Goal: Task Accomplishment & Management: Use online tool/utility

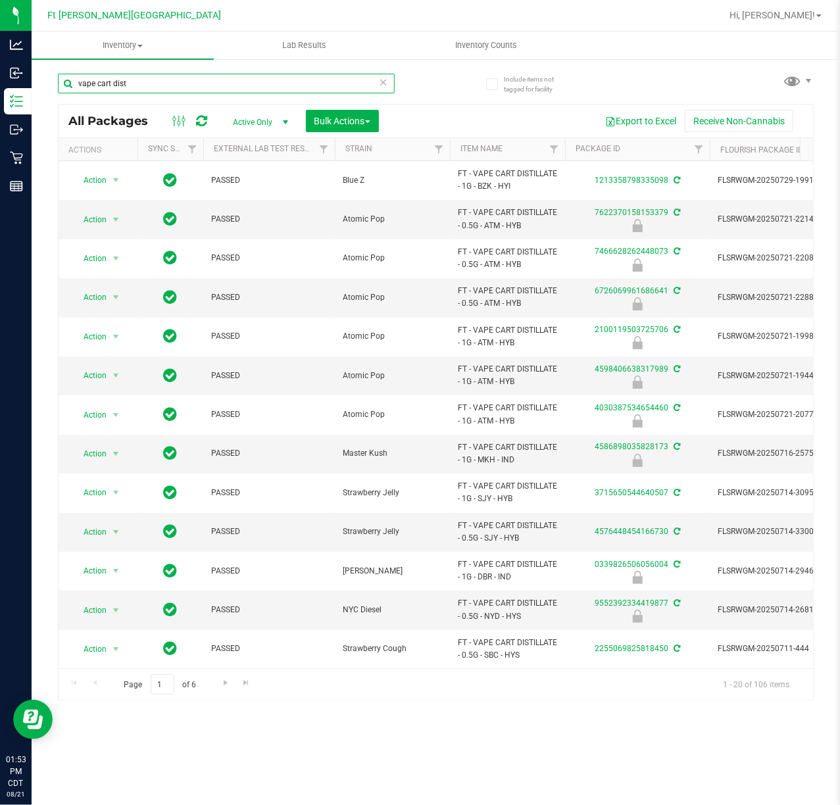
click at [225, 85] on input "vape cart dist" at bounding box center [226, 84] width 337 height 20
click at [224, 85] on input "vape cart dist" at bounding box center [226, 84] width 337 height 20
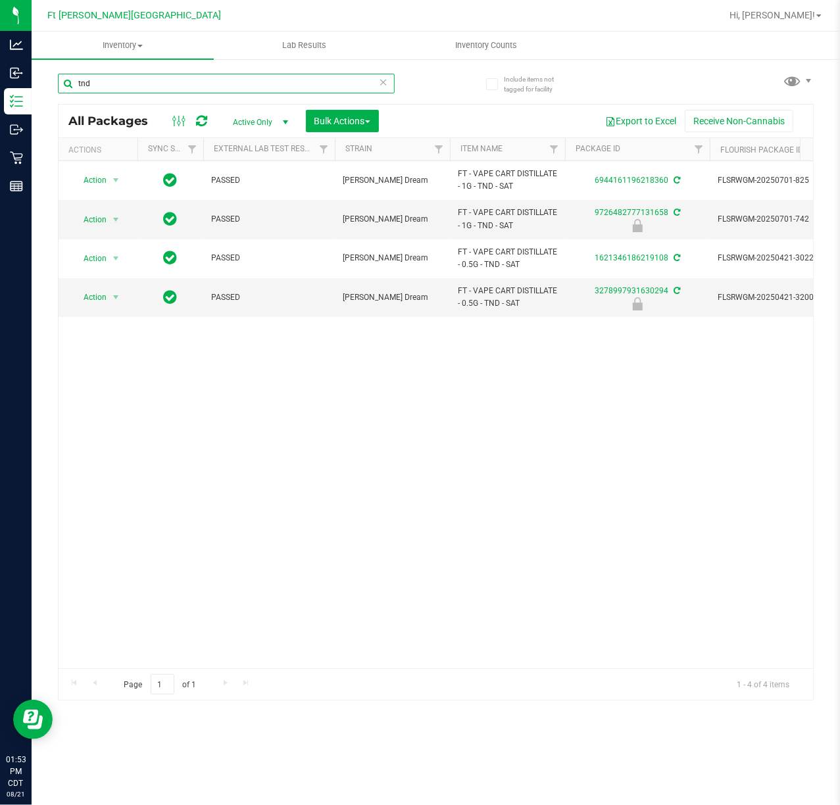
type input "tnd"
drag, startPoint x: 108, startPoint y: 224, endPoint x: 113, endPoint y: 249, distance: 24.9
click at [108, 224] on span "select" at bounding box center [116, 219] width 16 height 18
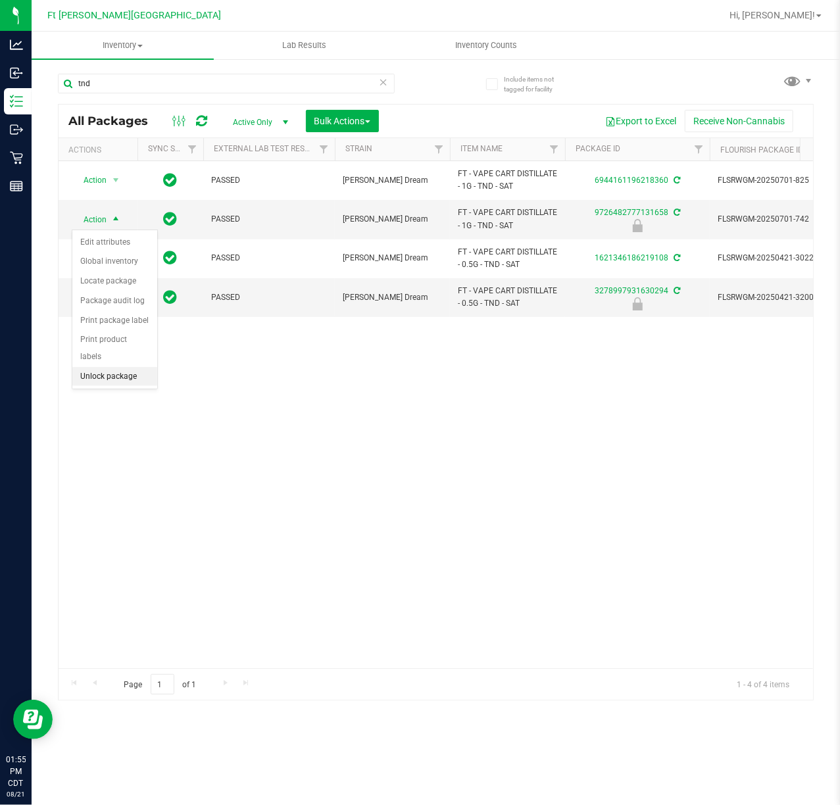
click at [120, 385] on li "Unlock package" at bounding box center [114, 377] width 85 height 20
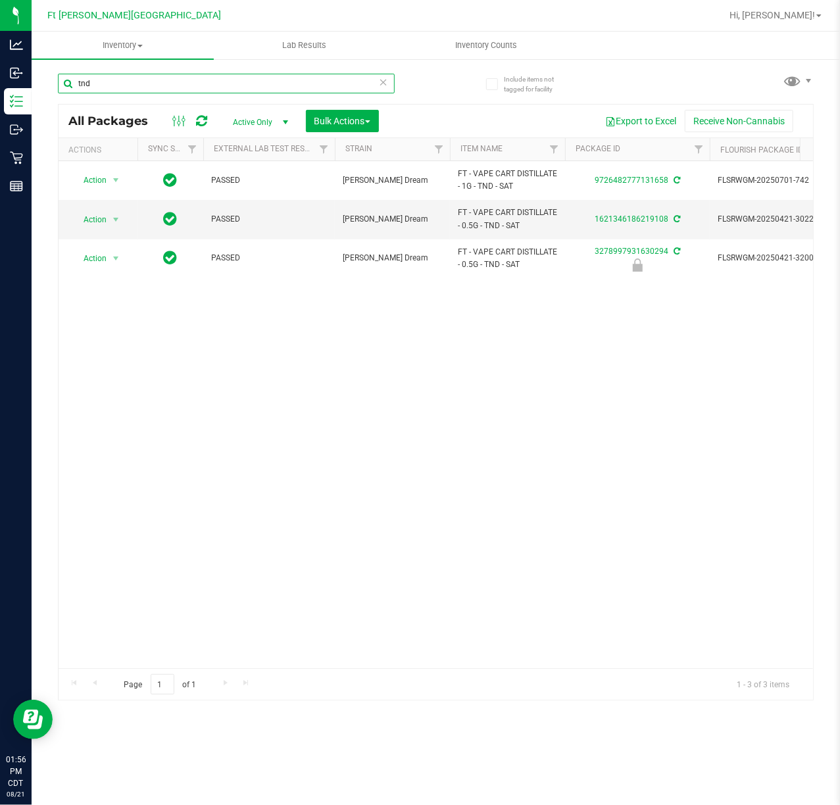
click at [184, 74] on input "tnd" at bounding box center [226, 84] width 337 height 20
click at [187, 74] on input "tnd" at bounding box center [226, 84] width 337 height 20
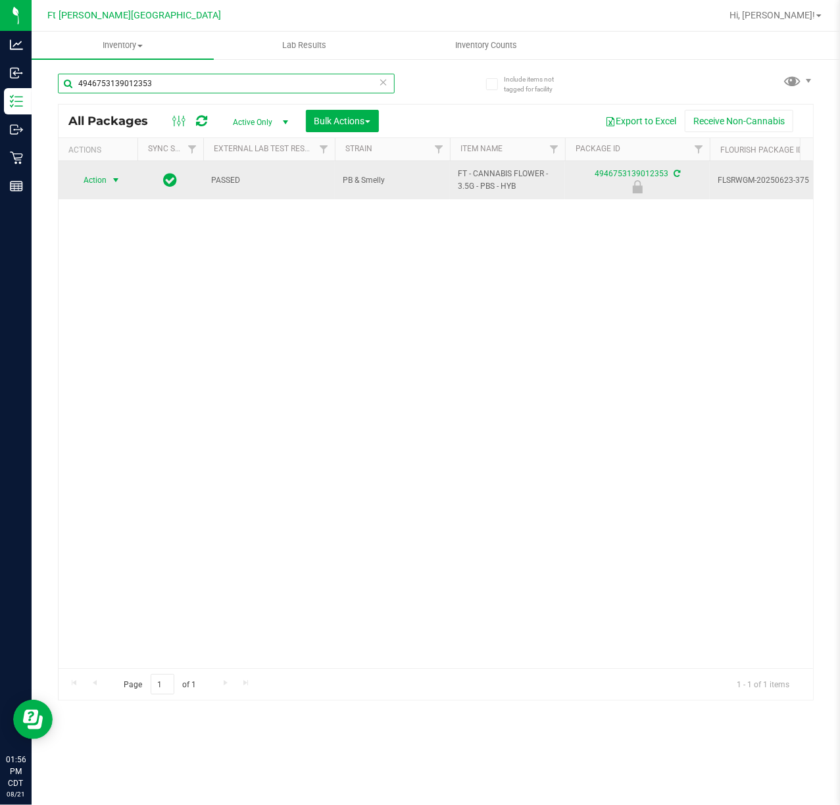
type input "4946753139012353"
click at [121, 183] on span "select" at bounding box center [115, 180] width 11 height 11
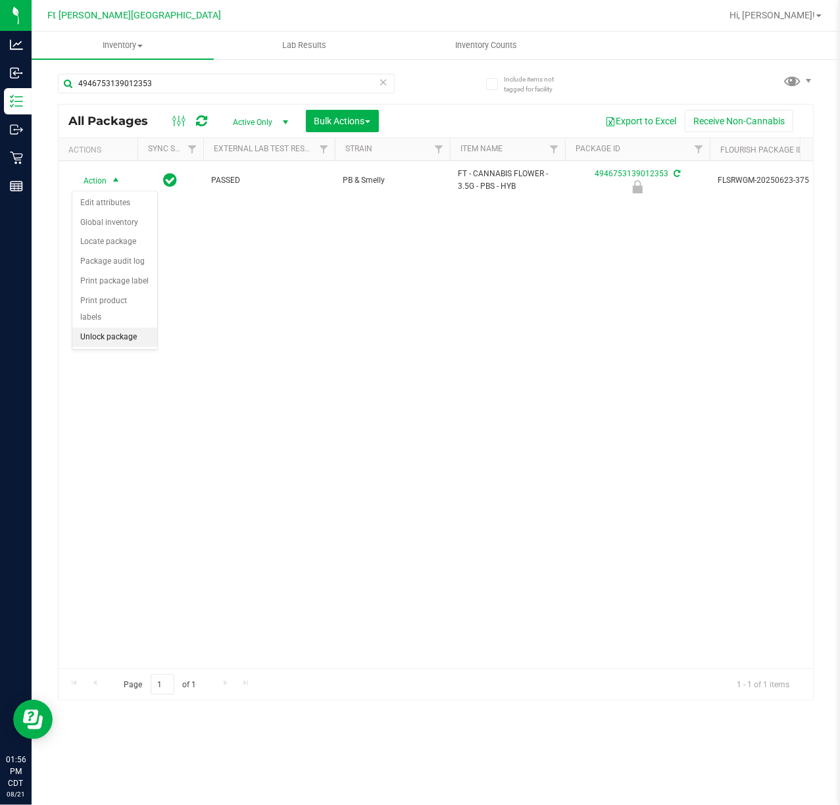
click at [105, 340] on li "Unlock package" at bounding box center [114, 337] width 85 height 20
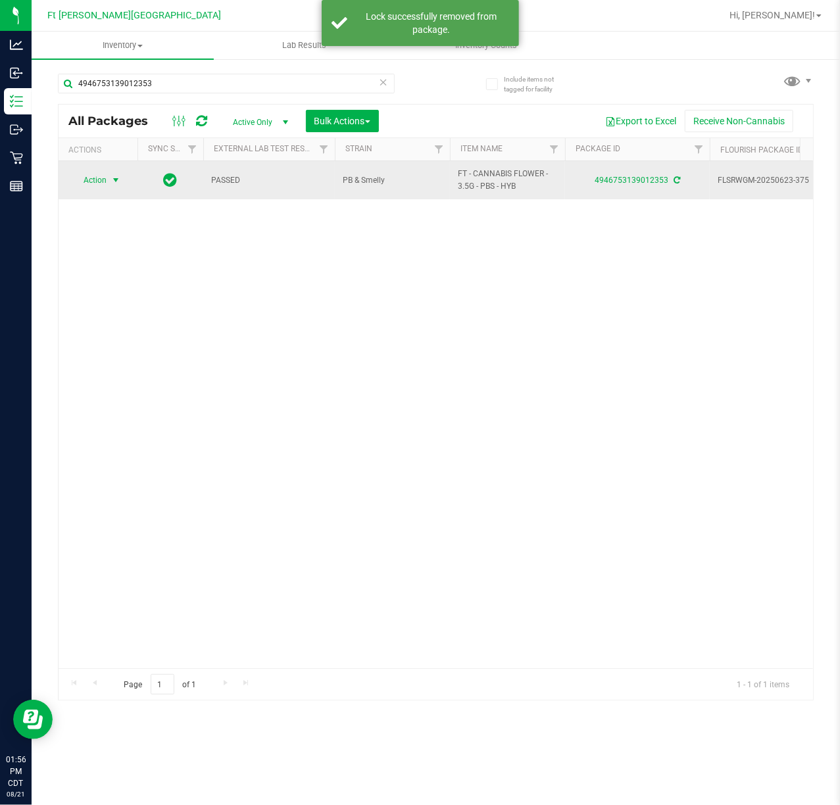
click at [96, 184] on span "Action" at bounding box center [90, 180] width 36 height 18
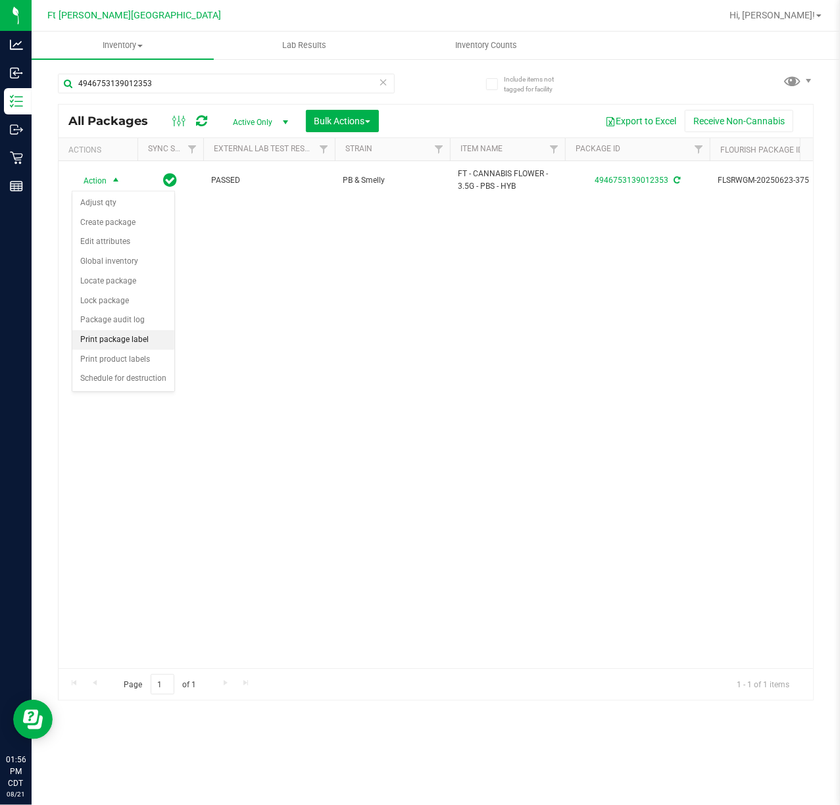
click at [137, 339] on li "Print package label" at bounding box center [123, 340] width 102 height 20
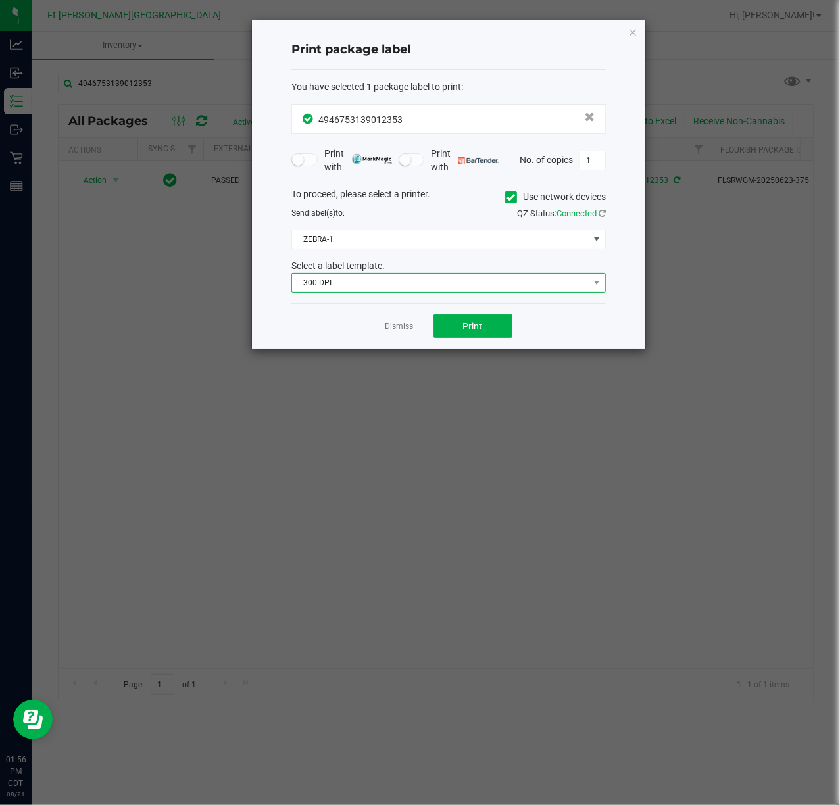
click at [422, 279] on span "300 DPI" at bounding box center [440, 283] width 297 height 18
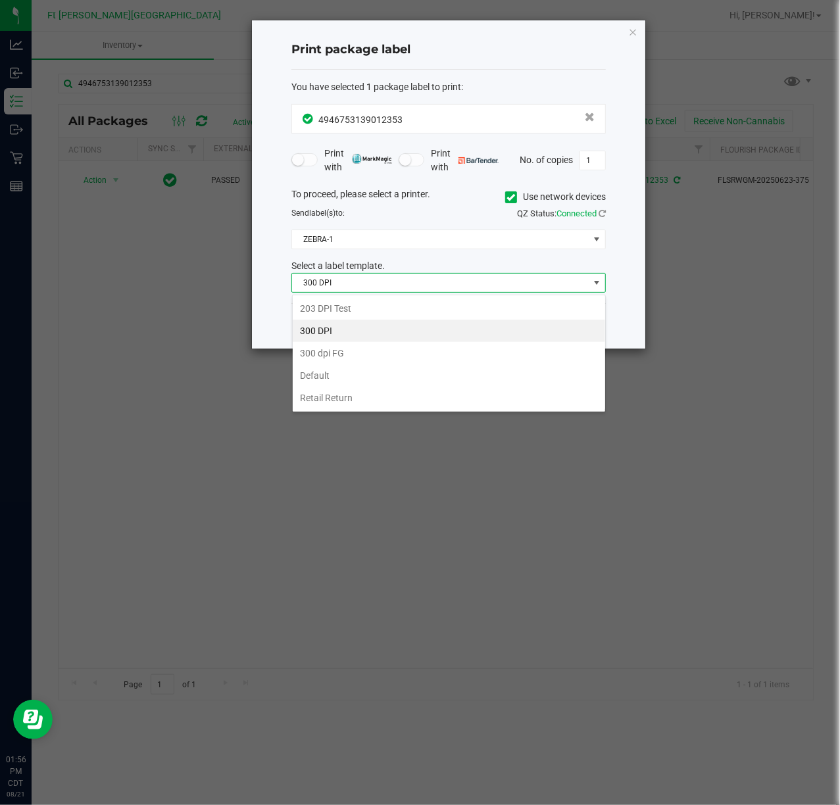
scroll to position [20, 314]
drag, startPoint x: 422, startPoint y: 283, endPoint x: 416, endPoint y: 298, distance: 16.2
click at [423, 284] on span "300 DPI" at bounding box center [440, 283] width 297 height 18
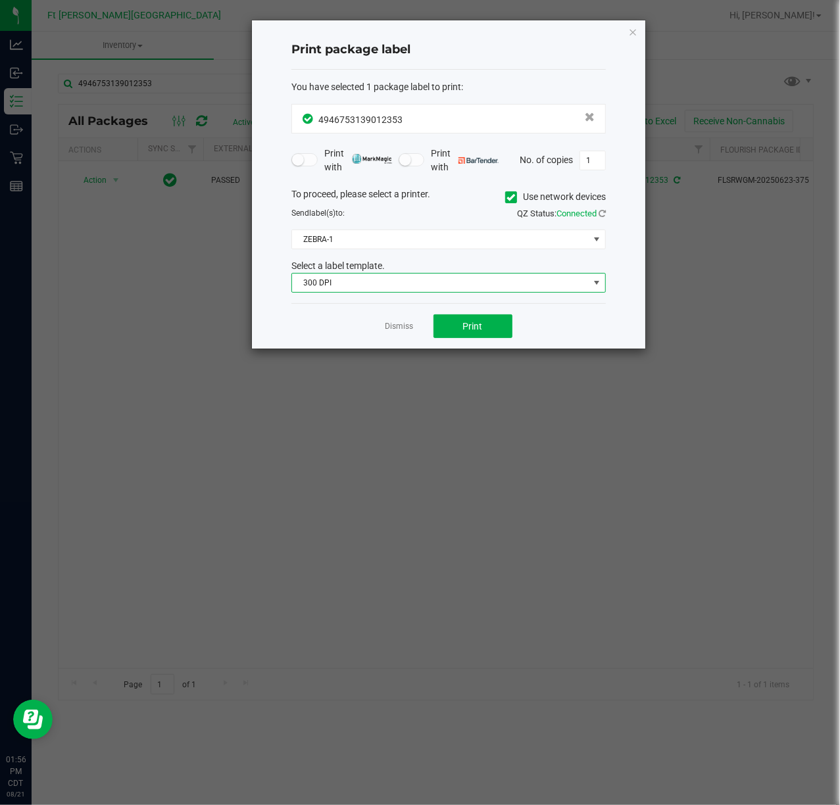
click at [417, 290] on span "300 DPI" at bounding box center [440, 283] width 297 height 18
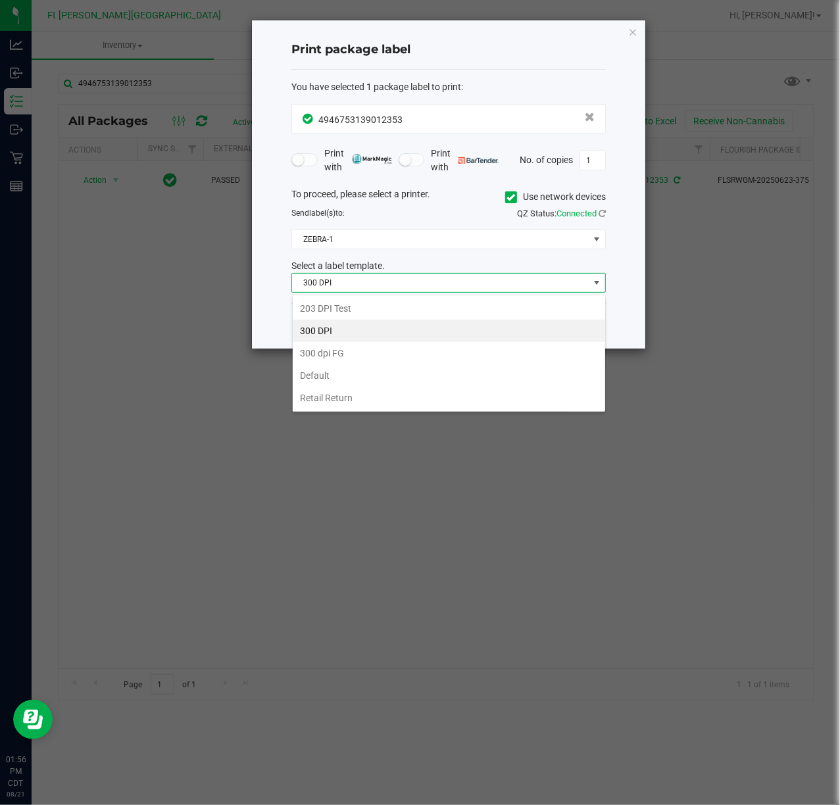
click at [335, 306] on li "203 DPI Test" at bounding box center [449, 308] width 312 height 22
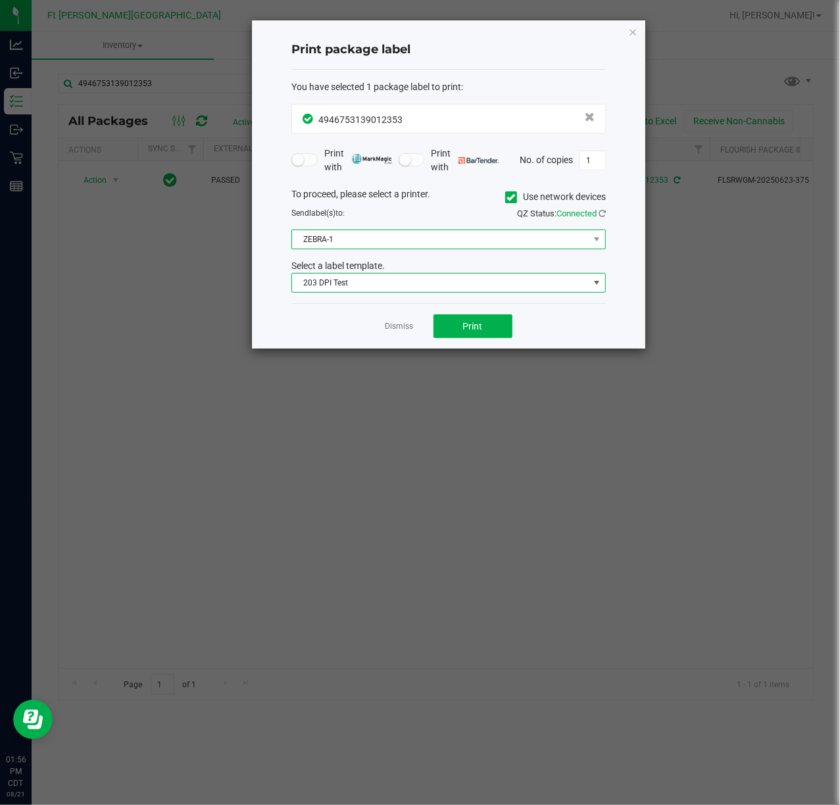
click at [351, 239] on span "ZEBRA-1" at bounding box center [440, 239] width 297 height 18
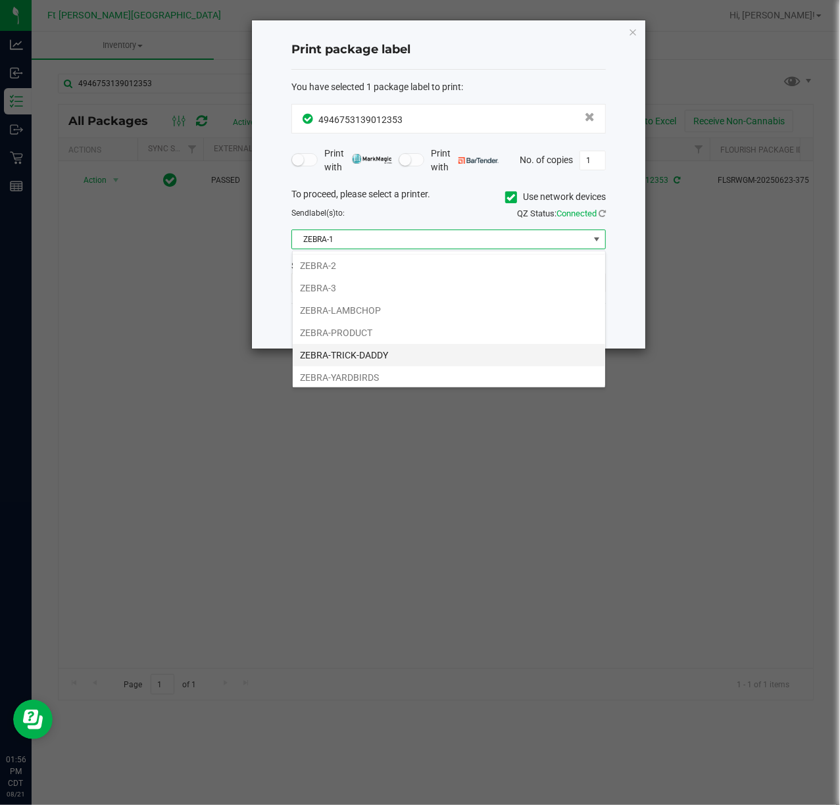
scroll to position [28, 0]
click at [351, 370] on li "ZEBRA-YARDBIRDS" at bounding box center [449, 374] width 312 height 22
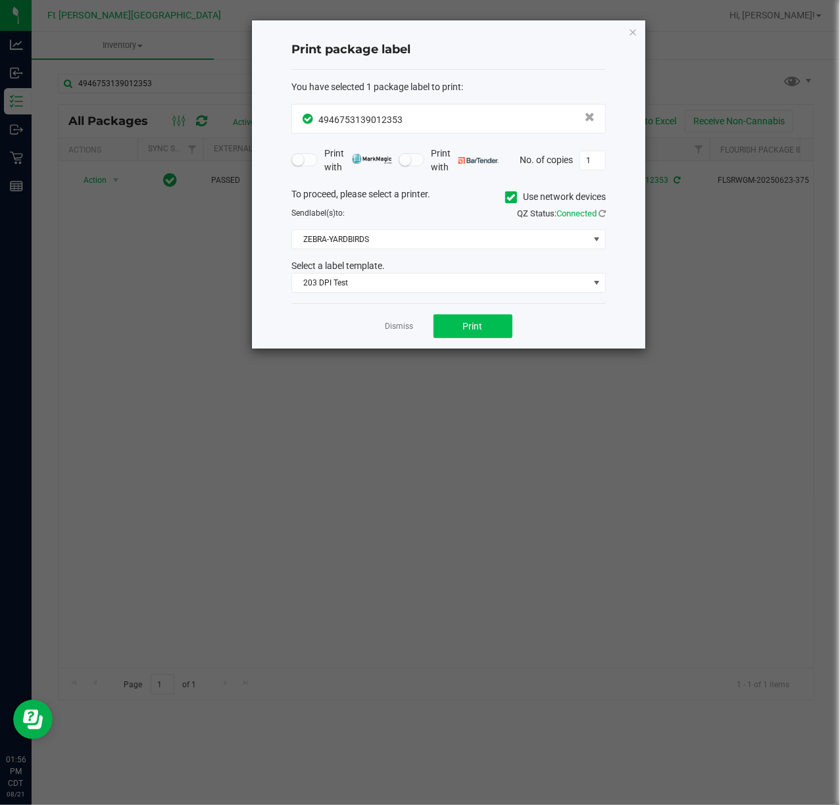
click at [458, 316] on div "Dismiss Print" at bounding box center [448, 325] width 314 height 45
click at [459, 317] on button "Print" at bounding box center [472, 326] width 79 height 24
drag, startPoint x: 408, startPoint y: 325, endPoint x: 398, endPoint y: 313, distance: 15.4
click at [408, 324] on link "Dismiss" at bounding box center [399, 326] width 28 height 11
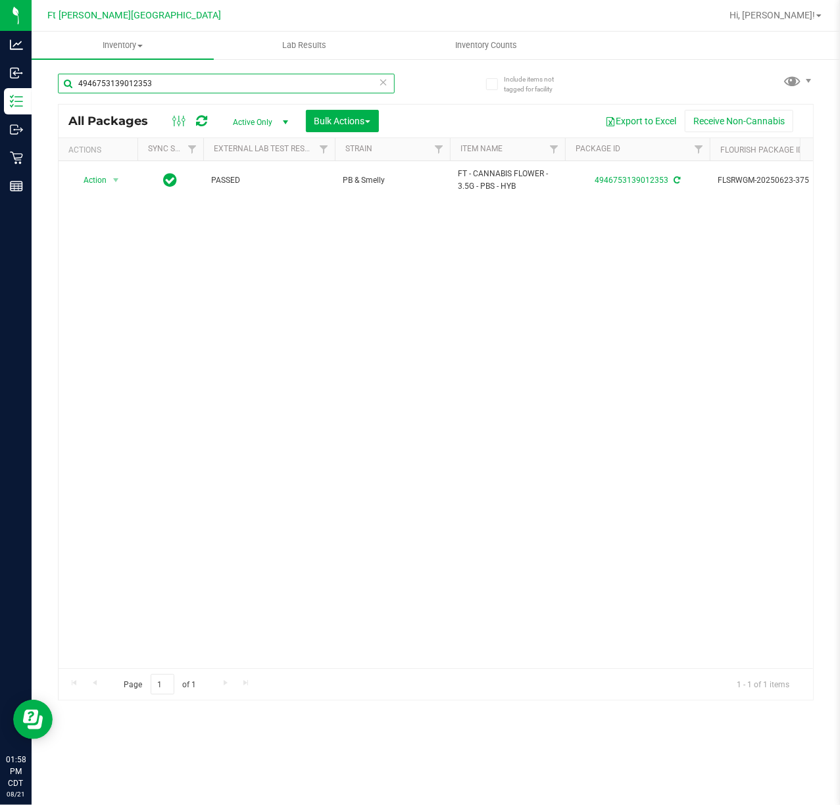
click at [243, 84] on input "4946753139012353" at bounding box center [226, 84] width 337 height 20
click at [246, 85] on input "4946753139012353" at bounding box center [226, 84] width 337 height 20
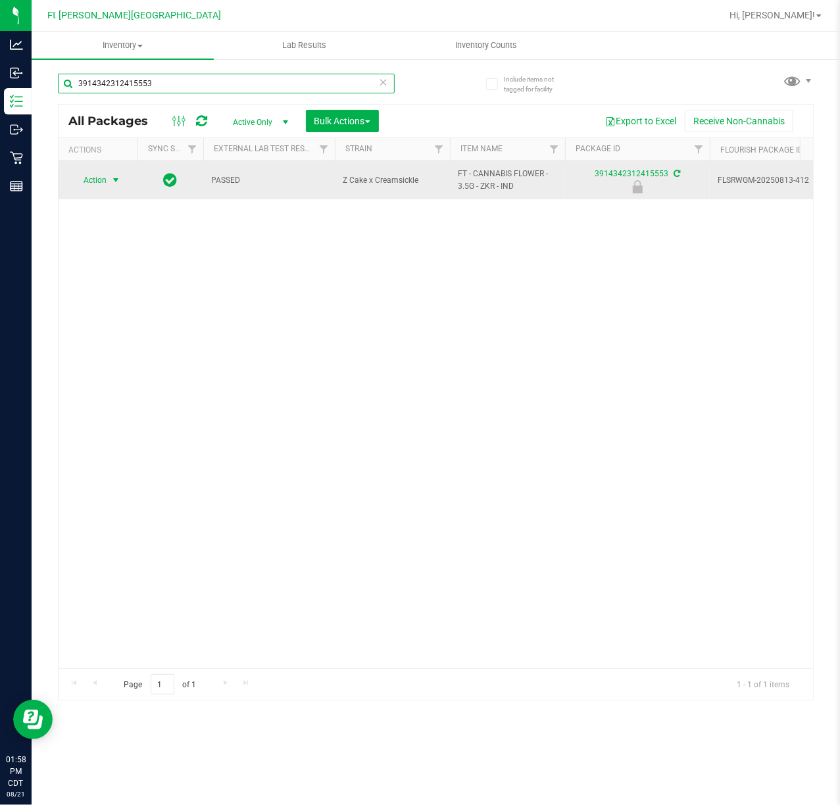
type input "3914342312415553"
click at [110, 180] on span "select" at bounding box center [116, 180] width 16 height 18
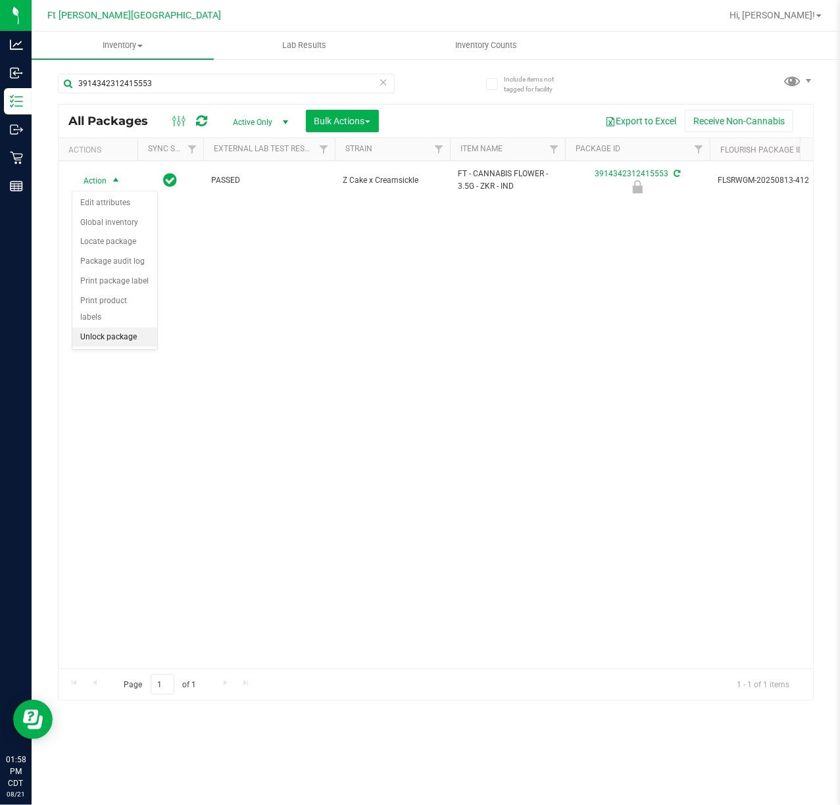
click at [143, 331] on li "Unlock package" at bounding box center [114, 337] width 85 height 20
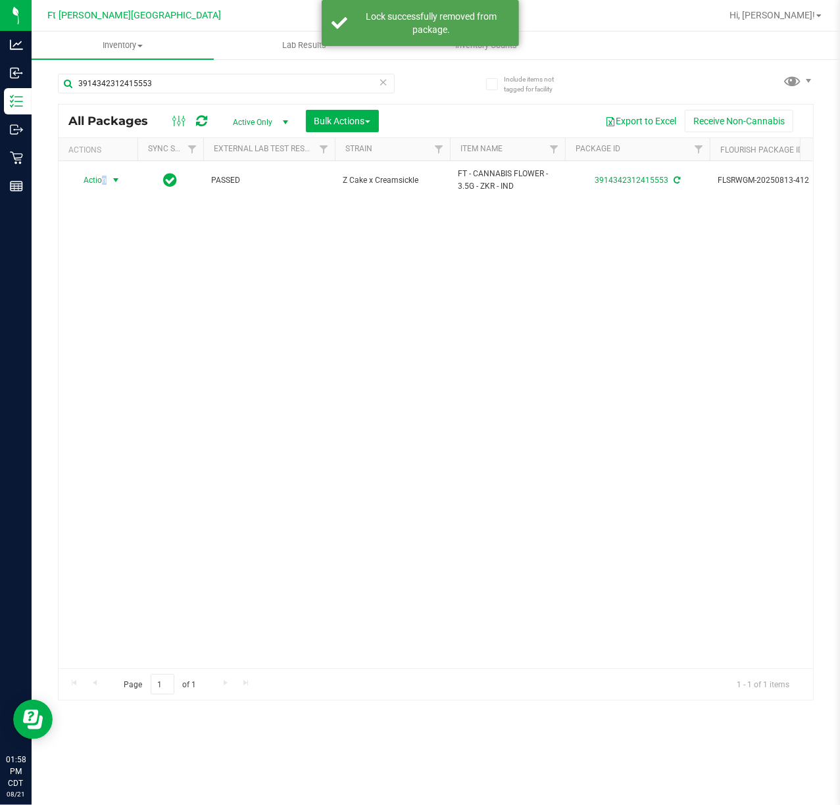
drag, startPoint x: 101, startPoint y: 182, endPoint x: 116, endPoint y: 220, distance: 40.7
click at [105, 182] on span "Action" at bounding box center [90, 180] width 36 height 18
drag, startPoint x: 128, startPoint y: 346, endPoint x: 150, endPoint y: 320, distance: 34.5
click at [129, 347] on li "Print package label" at bounding box center [123, 340] width 102 height 20
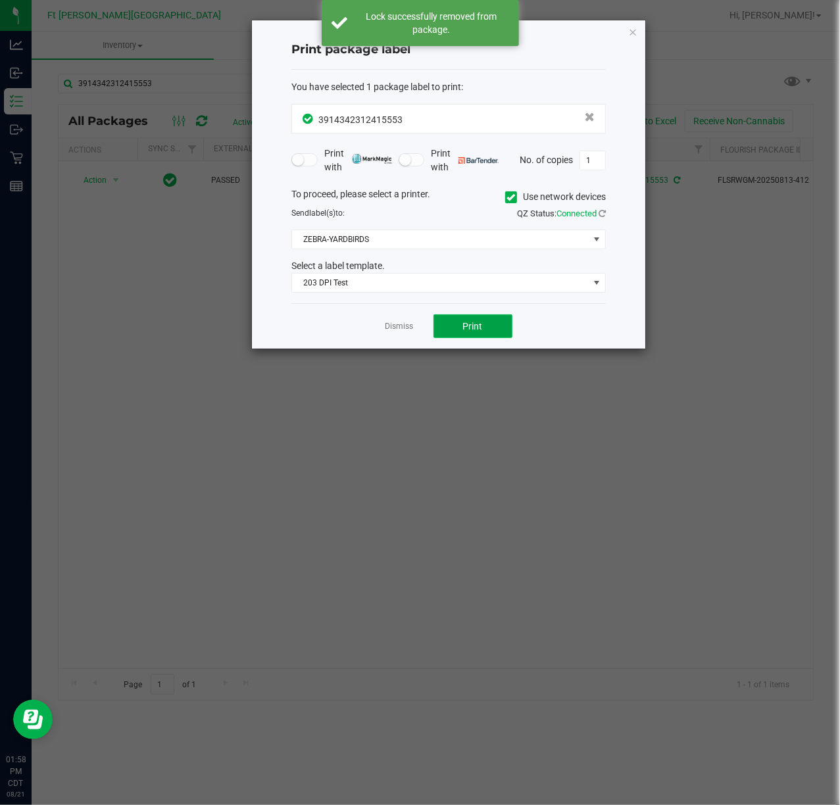
click at [479, 330] on span "Print" at bounding box center [473, 326] width 20 height 11
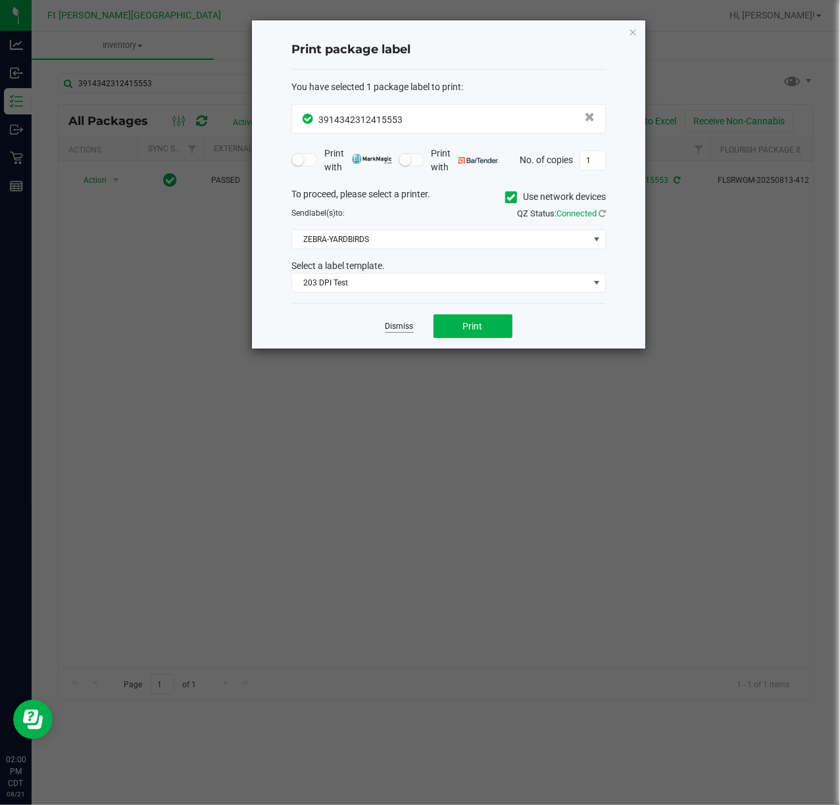
click at [389, 327] on link "Dismiss" at bounding box center [399, 326] width 28 height 11
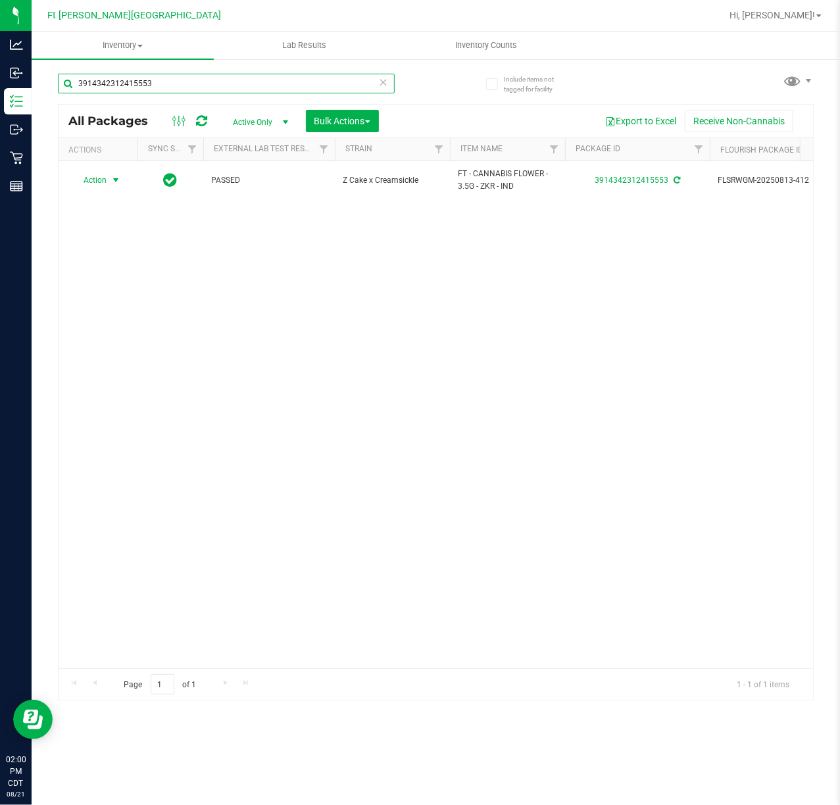
click at [279, 87] on input "3914342312415553" at bounding box center [226, 84] width 337 height 20
click at [281, 87] on input "3914342312415553" at bounding box center [226, 84] width 337 height 20
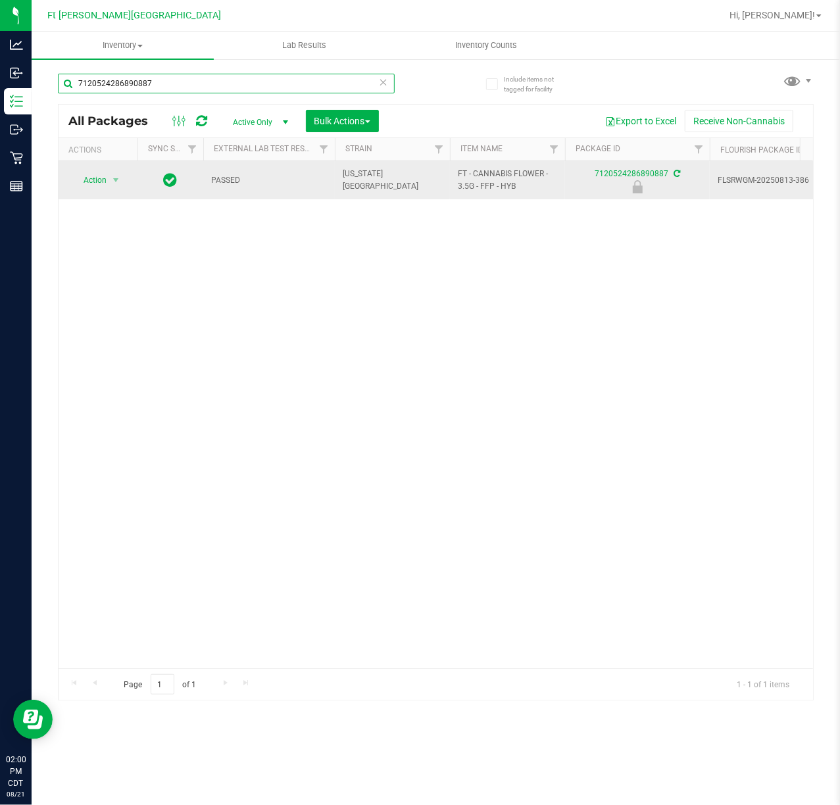
type input "7120524286890887"
drag, startPoint x: 103, startPoint y: 171, endPoint x: 96, endPoint y: 183, distance: 13.5
click at [103, 172] on td "Action Action Edit attributes Global inventory Locate package Package audit log…" at bounding box center [98, 180] width 79 height 38
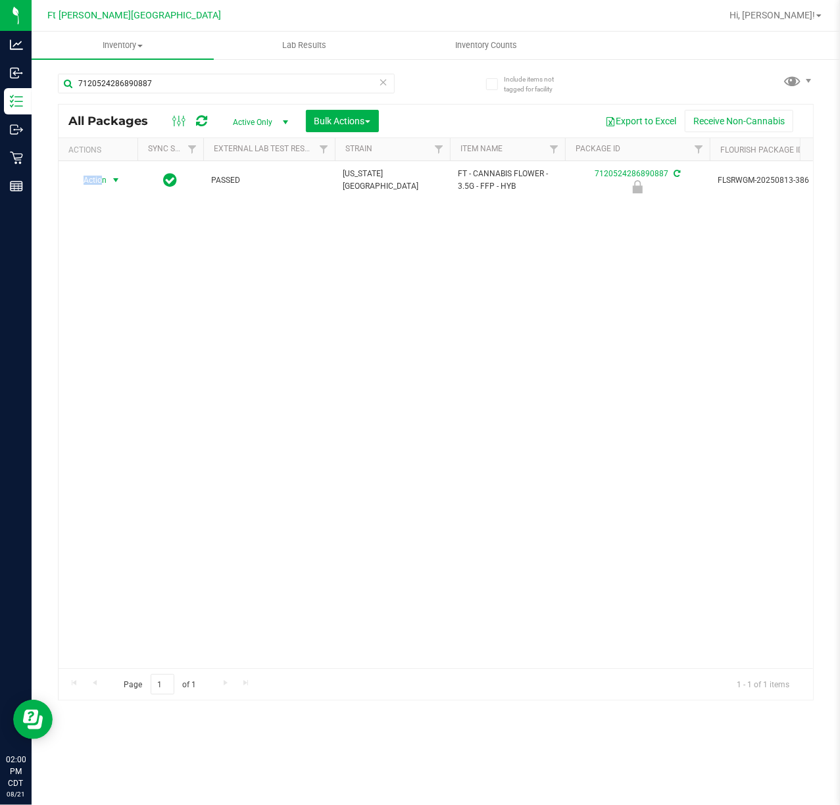
drag, startPoint x: 96, startPoint y: 183, endPoint x: 107, endPoint y: 229, distance: 47.9
click at [96, 184] on span "Action" at bounding box center [90, 180] width 36 height 18
click at [130, 279] on li "Print package label" at bounding box center [114, 282] width 85 height 20
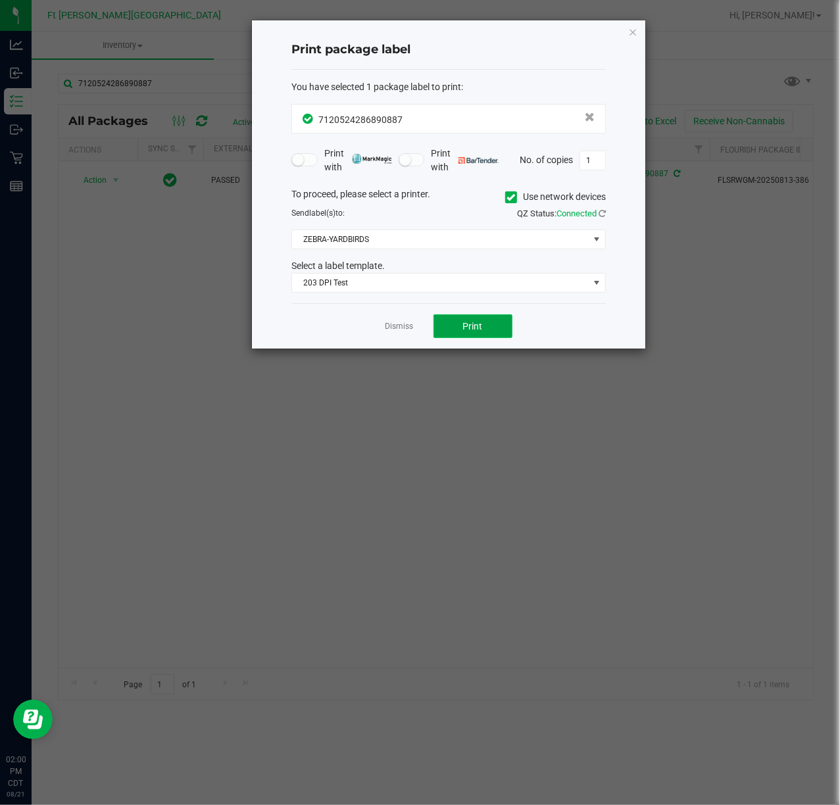
click at [471, 324] on span "Print" at bounding box center [473, 326] width 20 height 11
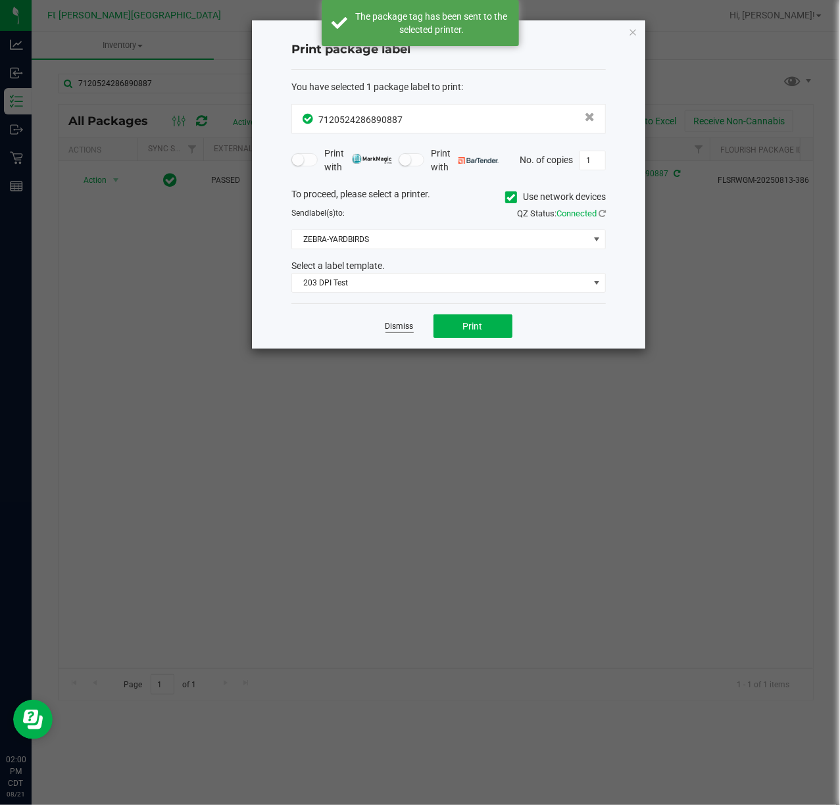
click at [411, 329] on link "Dismiss" at bounding box center [399, 326] width 28 height 11
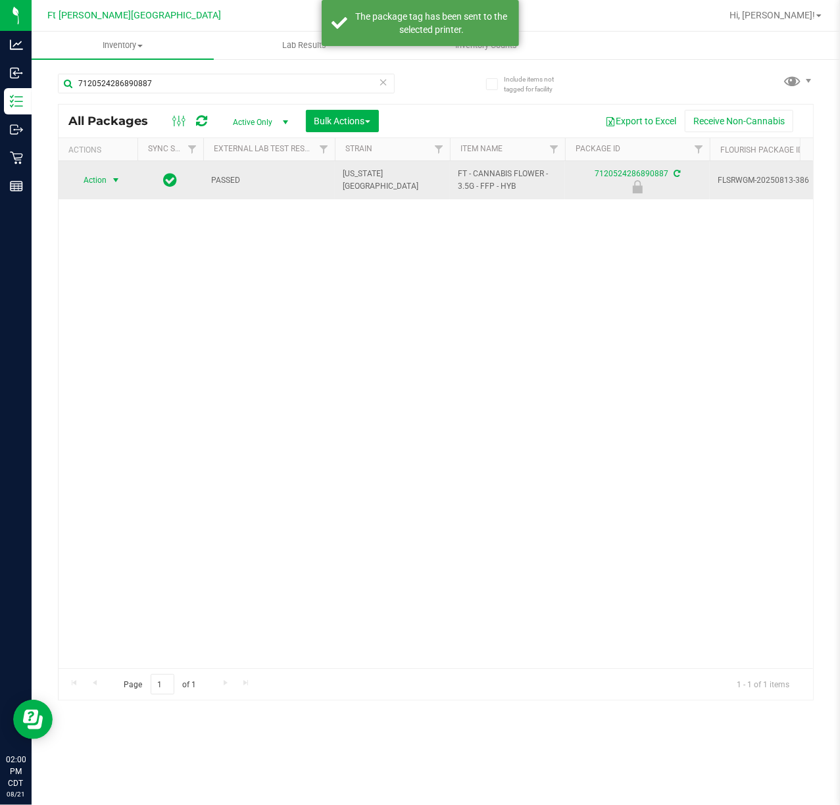
click at [93, 179] on span "Action" at bounding box center [90, 180] width 36 height 18
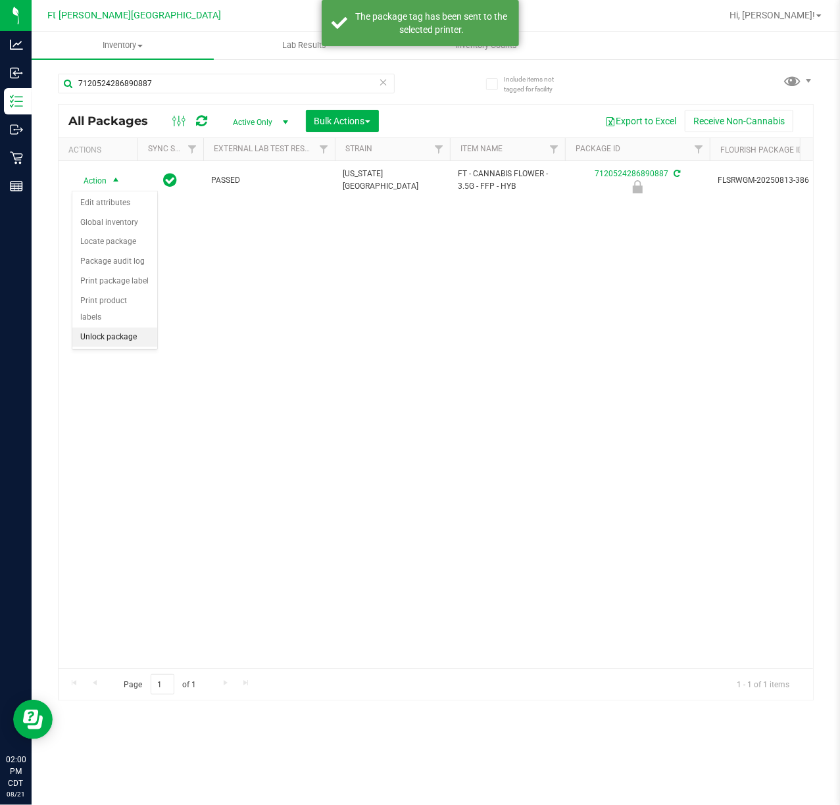
click at [121, 342] on li "Unlock package" at bounding box center [114, 337] width 85 height 20
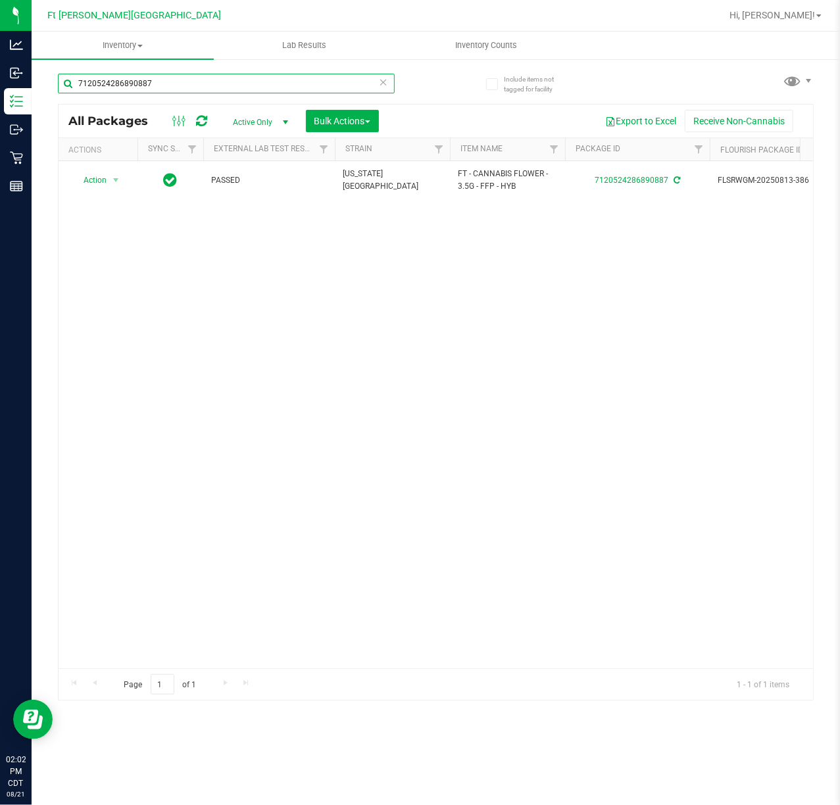
click at [259, 77] on input "7120524286890887" at bounding box center [226, 84] width 337 height 20
click at [263, 80] on input "7120524286890887" at bounding box center [226, 84] width 337 height 20
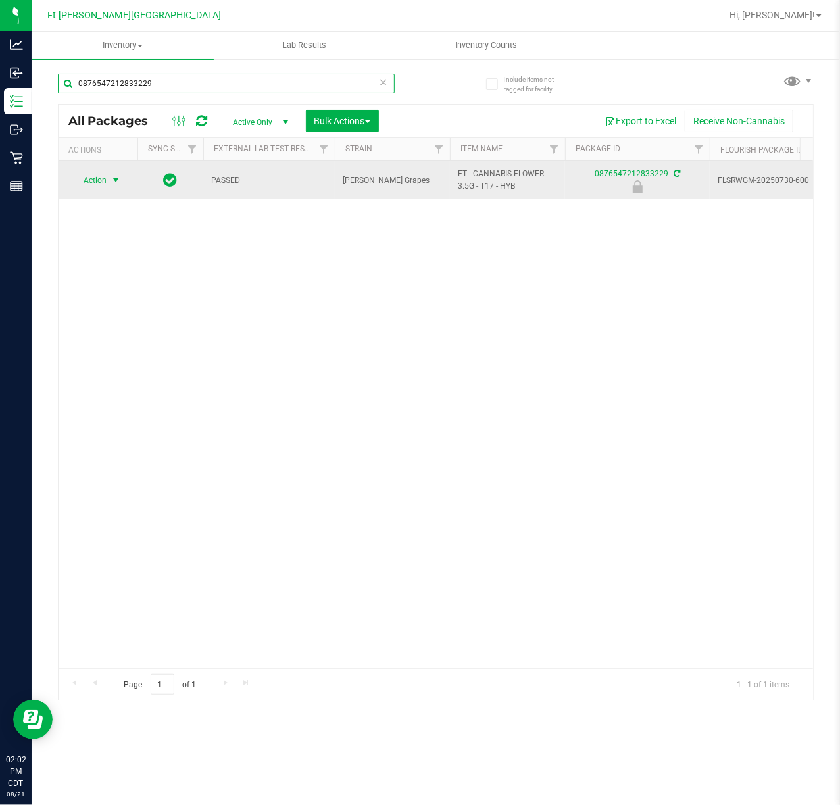
type input "0876547212833229"
click at [121, 182] on span "select" at bounding box center [115, 180] width 11 height 11
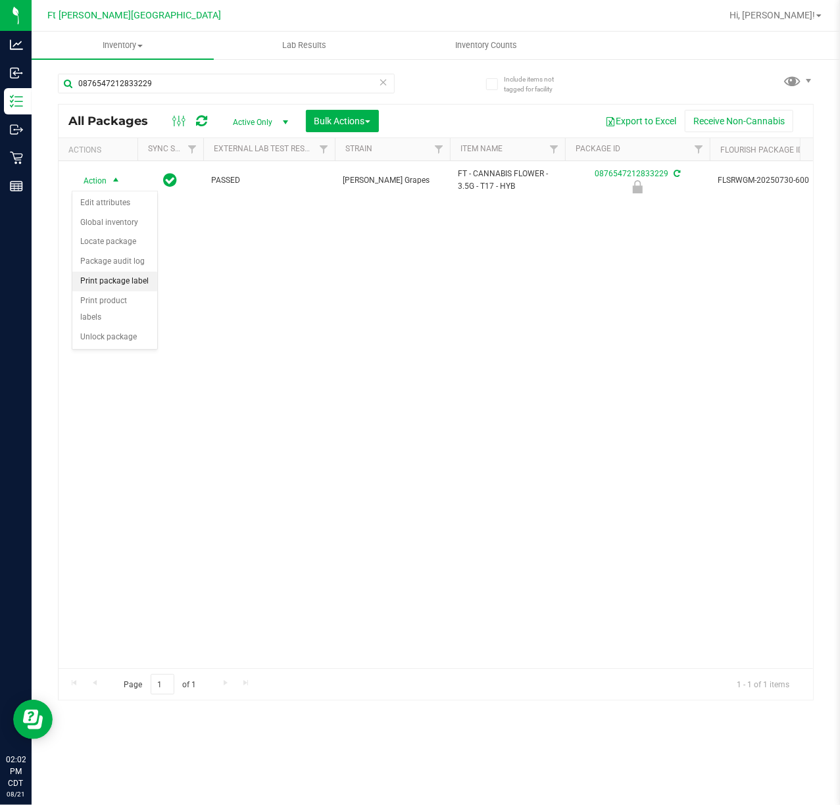
click at [149, 287] on li "Print package label" at bounding box center [114, 282] width 85 height 20
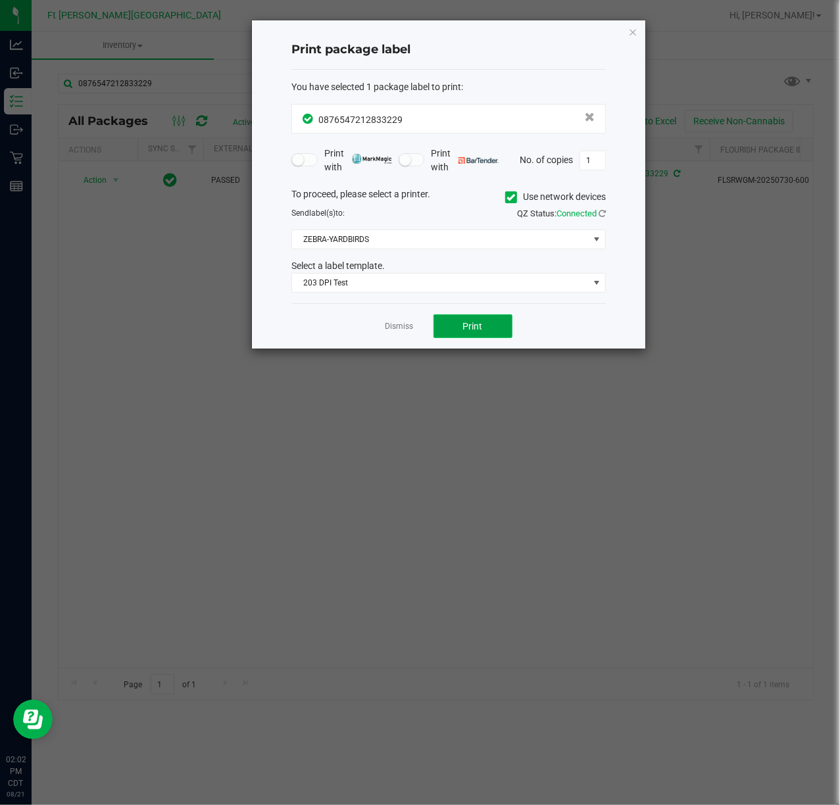
click at [477, 324] on span "Print" at bounding box center [473, 326] width 20 height 11
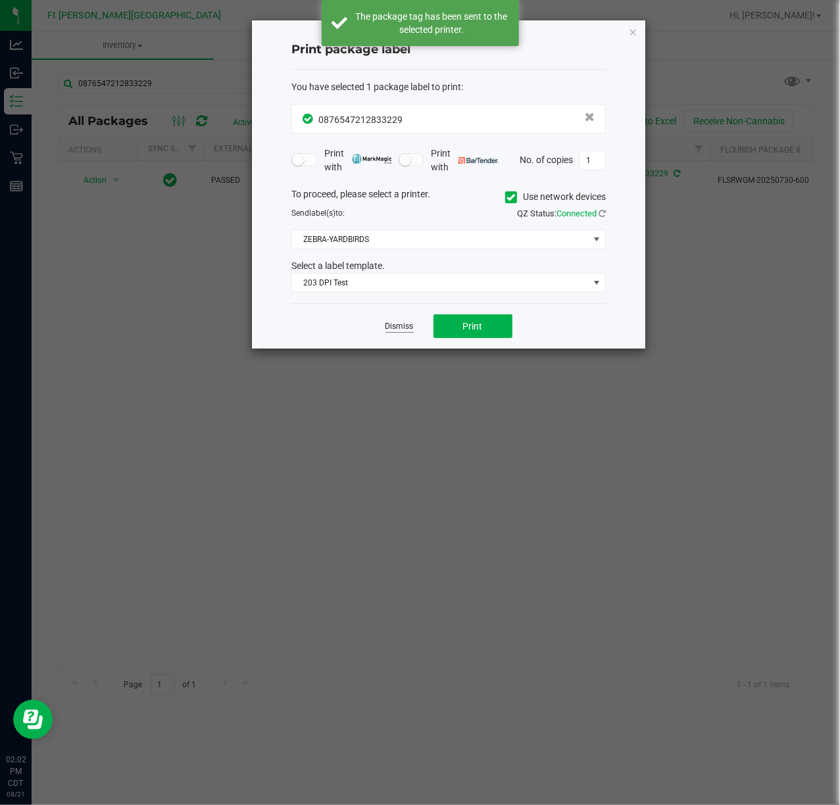
click at [404, 326] on link "Dismiss" at bounding box center [399, 326] width 28 height 11
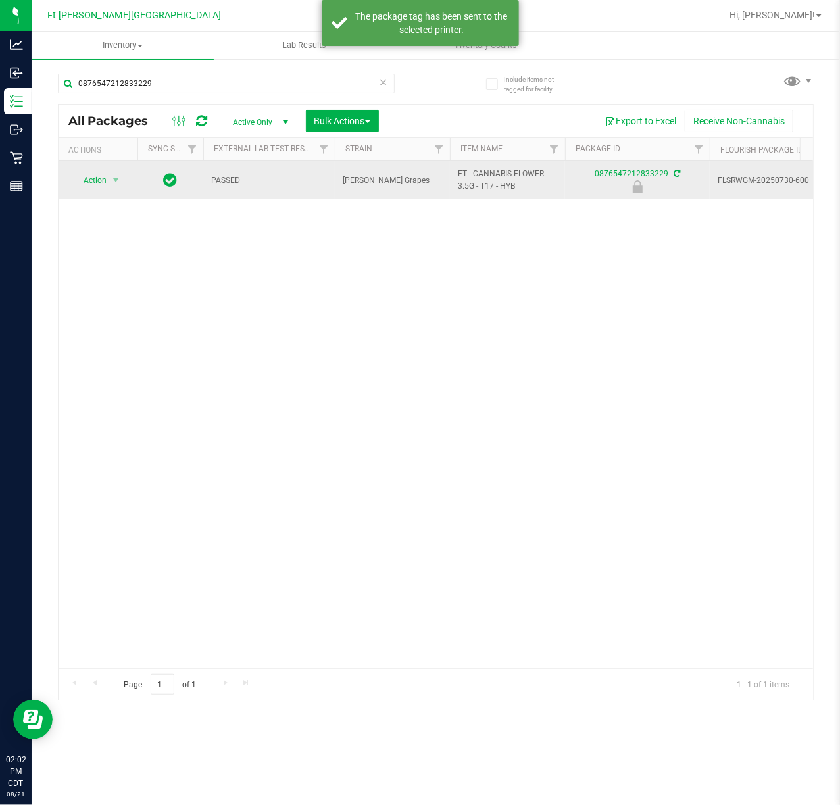
click at [97, 192] on td "Action Action Edit attributes Global inventory Locate package Package audit log…" at bounding box center [98, 180] width 79 height 38
click at [99, 180] on span "Action" at bounding box center [90, 180] width 36 height 18
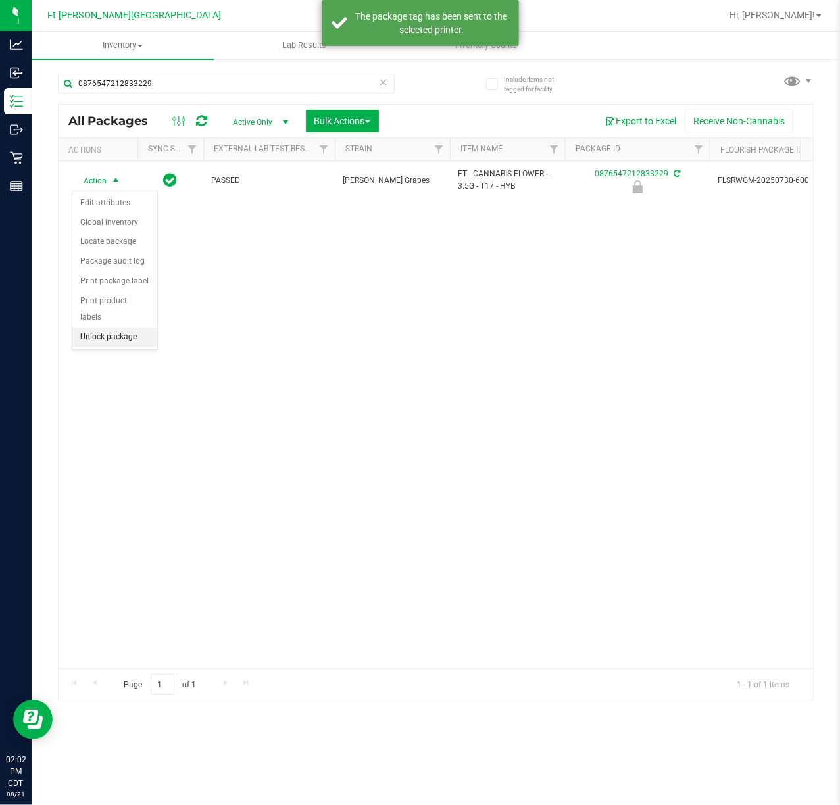
click at [116, 342] on li "Unlock package" at bounding box center [114, 337] width 85 height 20
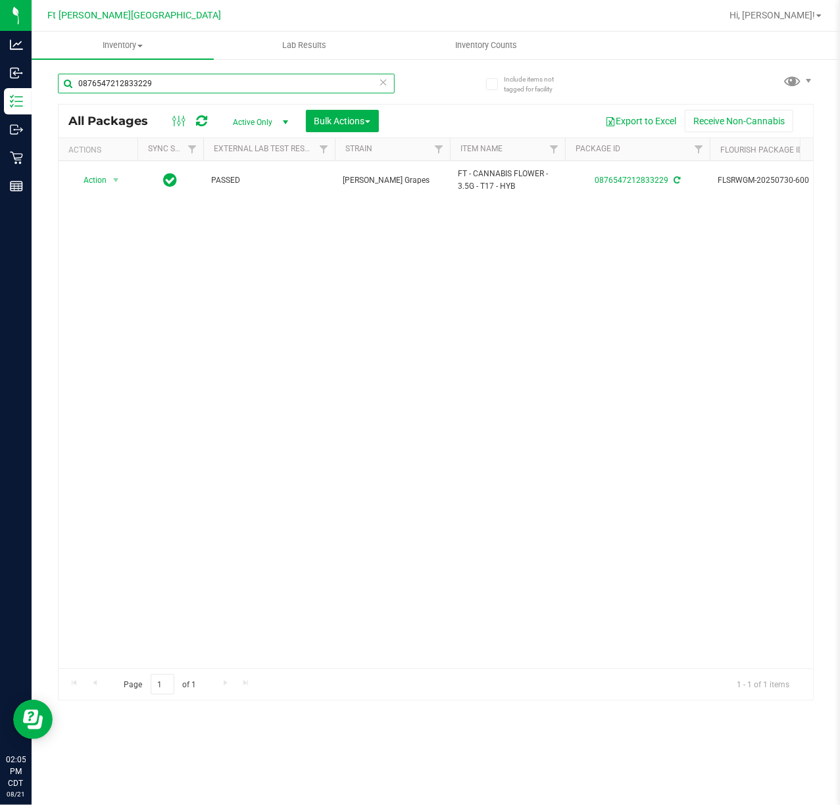
click at [258, 90] on input "0876547212833229" at bounding box center [226, 84] width 337 height 20
click at [256, 90] on input "0876547212833229" at bounding box center [226, 84] width 337 height 20
click at [258, 91] on input "0876547212833229" at bounding box center [226, 84] width 337 height 20
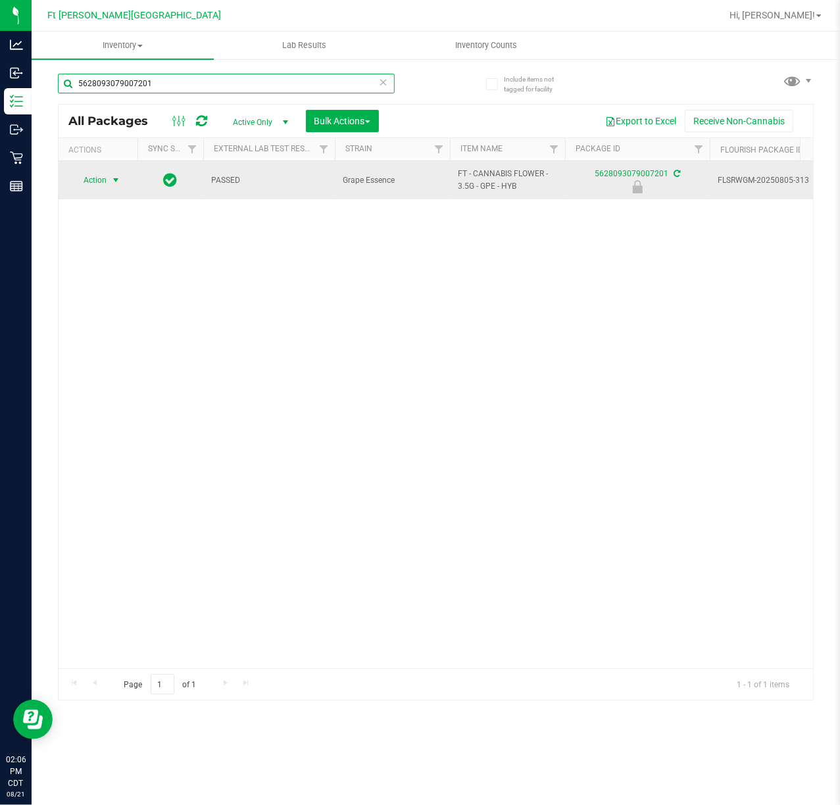
type input "5628093079007201"
click at [103, 180] on span "Action" at bounding box center [90, 180] width 36 height 18
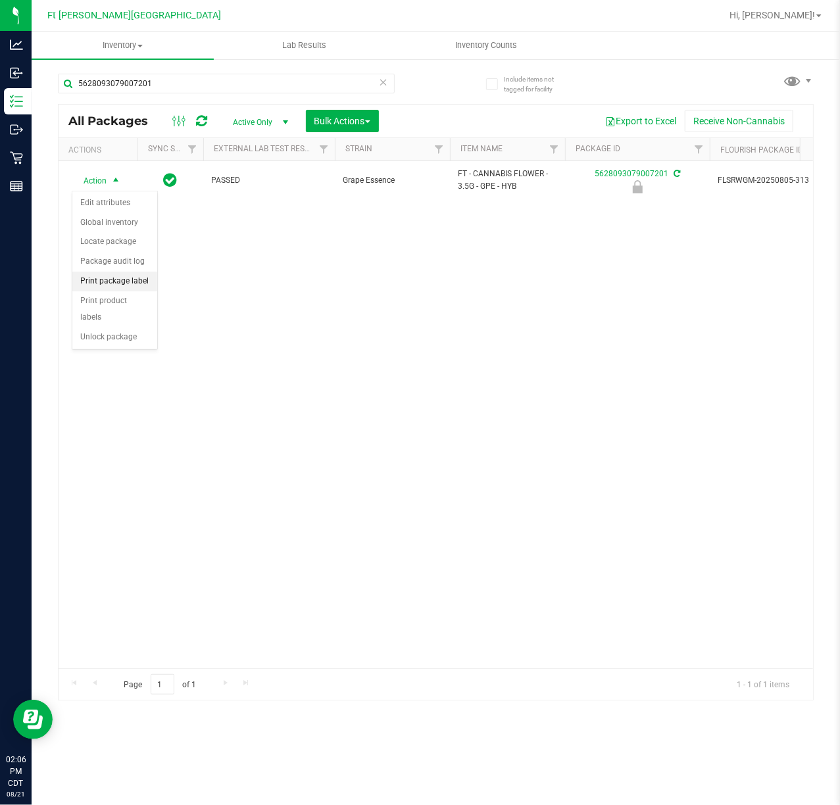
click at [118, 280] on li "Print package label" at bounding box center [114, 282] width 85 height 20
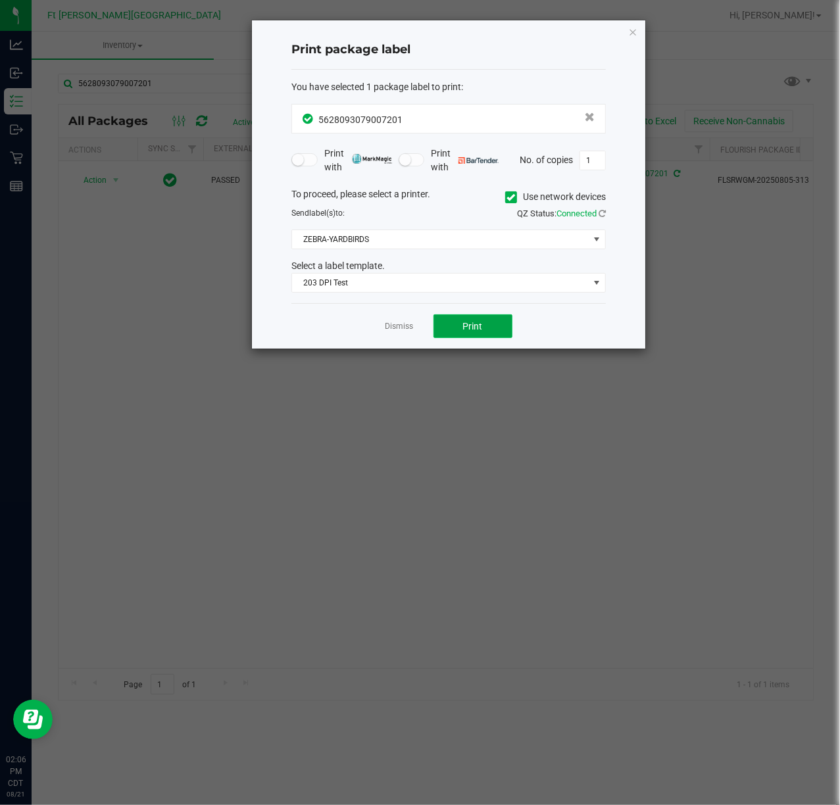
click at [482, 320] on button "Print" at bounding box center [472, 326] width 79 height 24
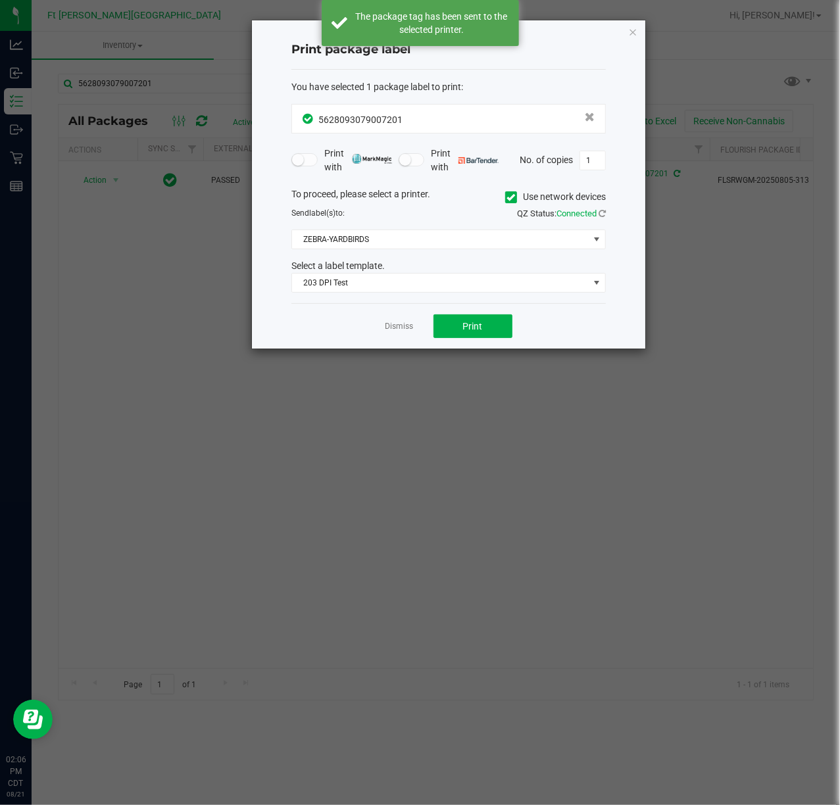
click at [408, 327] on link "Dismiss" at bounding box center [399, 326] width 28 height 11
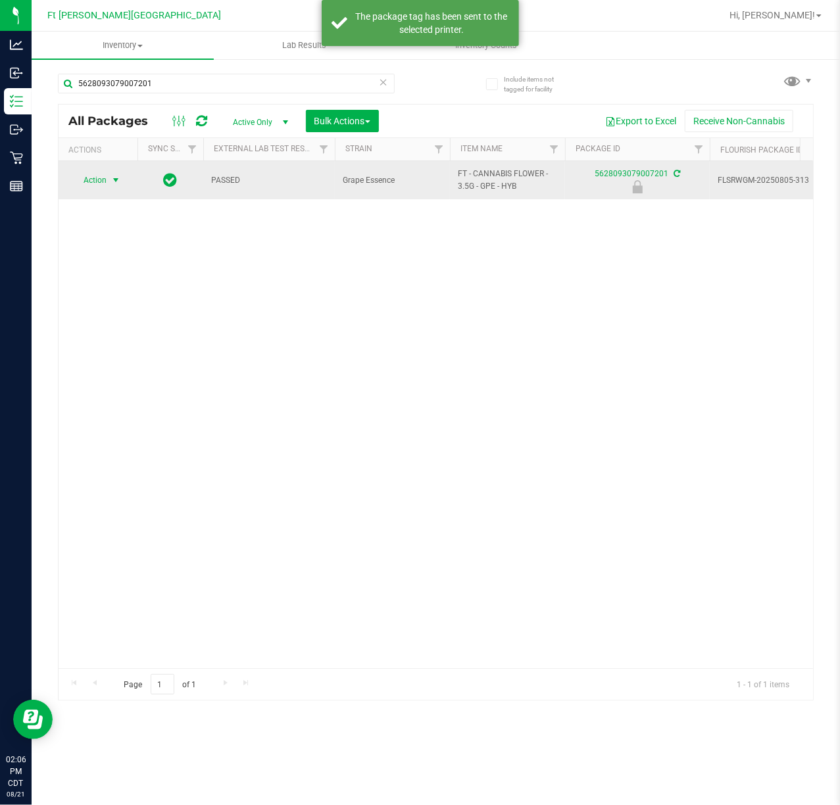
click at [122, 185] on span "select" at bounding box center [116, 180] width 16 height 18
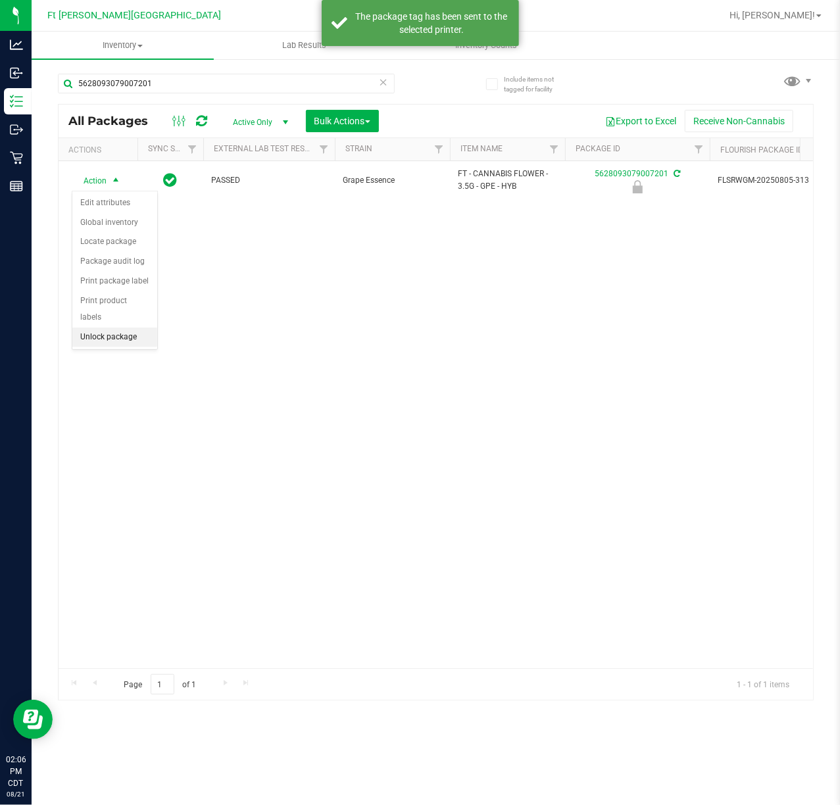
click at [108, 337] on li "Unlock package" at bounding box center [114, 337] width 85 height 20
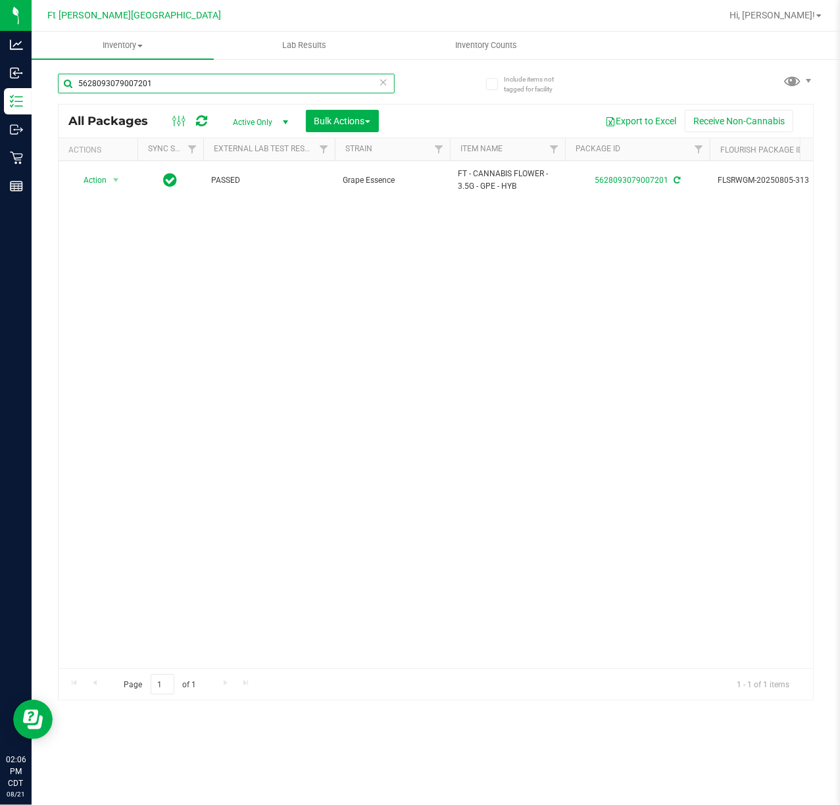
click at [266, 87] on input "5628093079007201" at bounding box center [226, 84] width 337 height 20
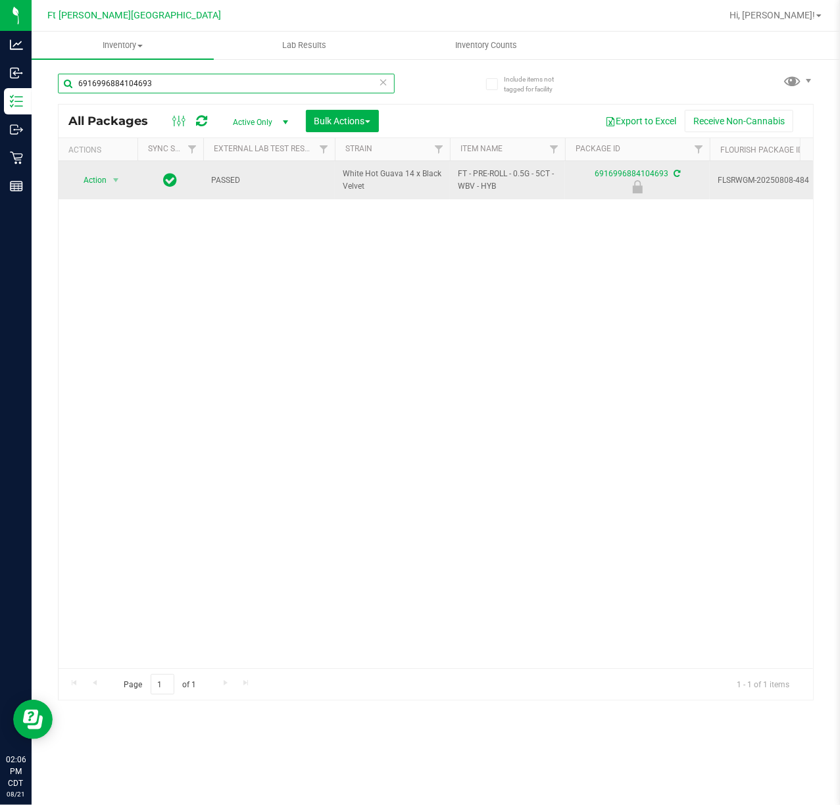
type input "6916996884104693"
click at [83, 180] on span "Action" at bounding box center [90, 180] width 36 height 18
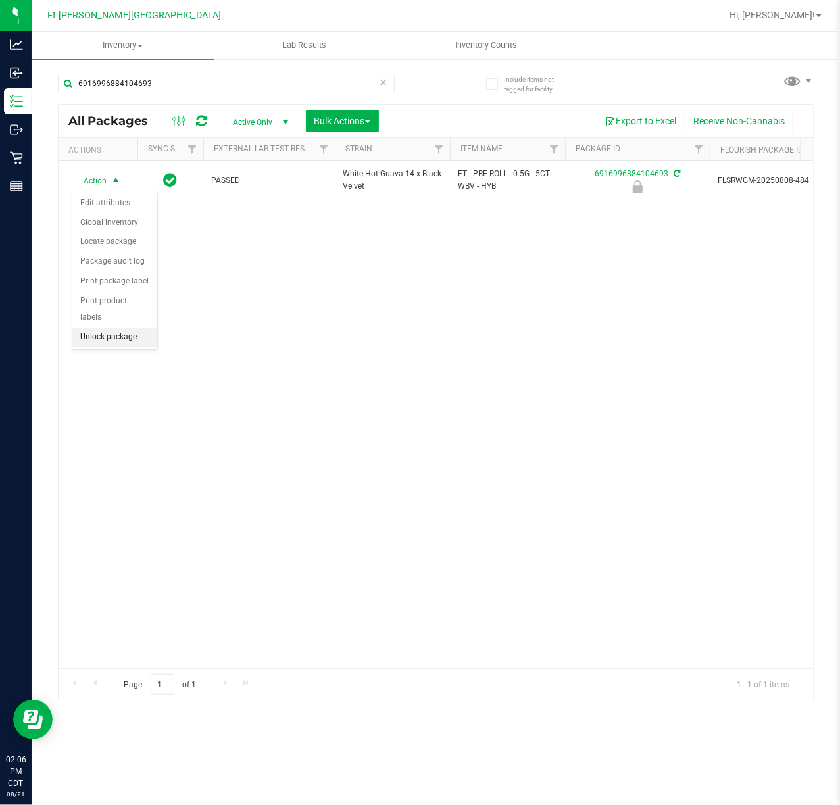
click at [112, 339] on li "Unlock package" at bounding box center [114, 337] width 85 height 20
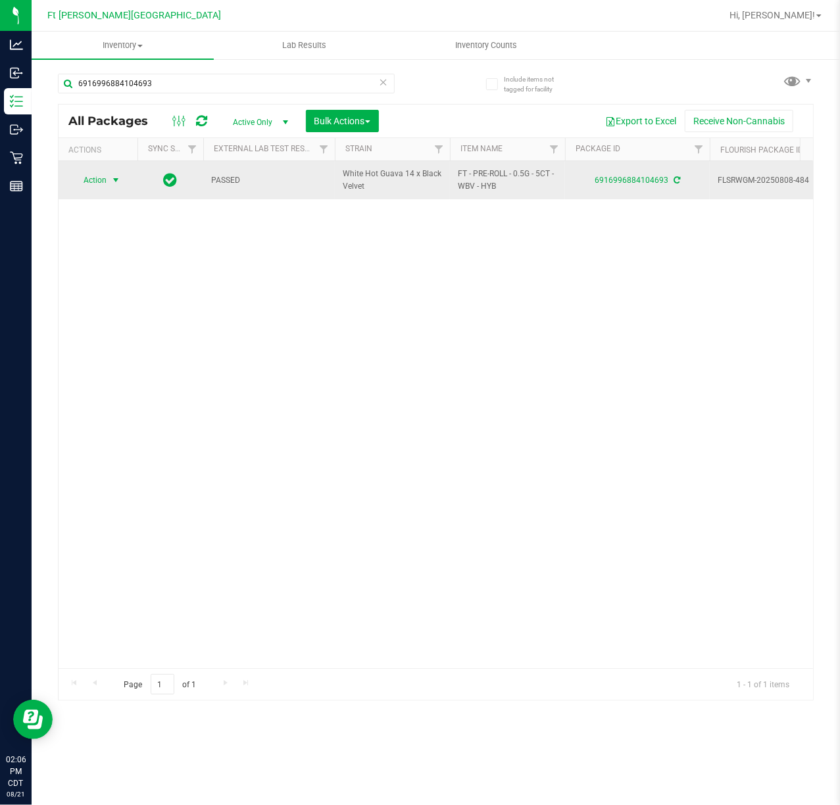
click at [104, 176] on span "Action" at bounding box center [90, 180] width 36 height 18
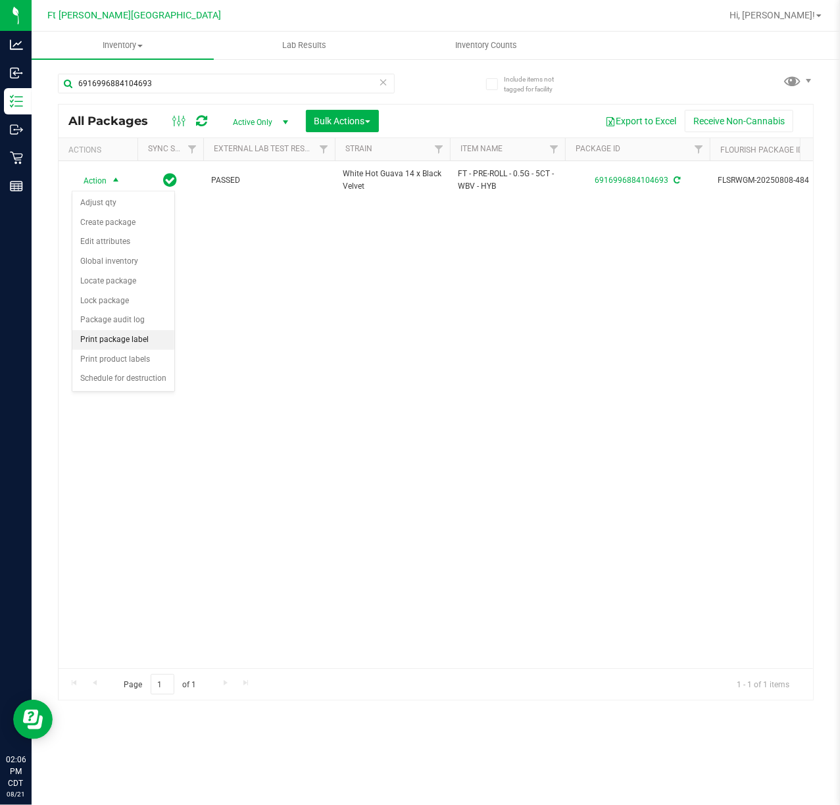
click at [117, 338] on li "Print package label" at bounding box center [123, 340] width 102 height 20
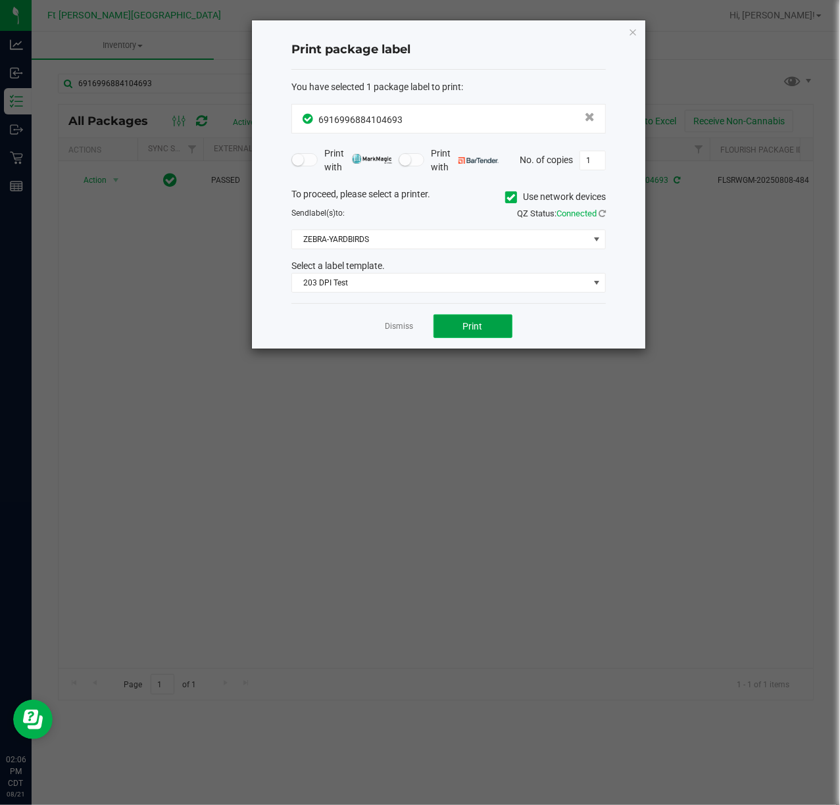
click at [443, 320] on button "Print" at bounding box center [472, 326] width 79 height 24
click at [405, 324] on link "Dismiss" at bounding box center [399, 326] width 28 height 11
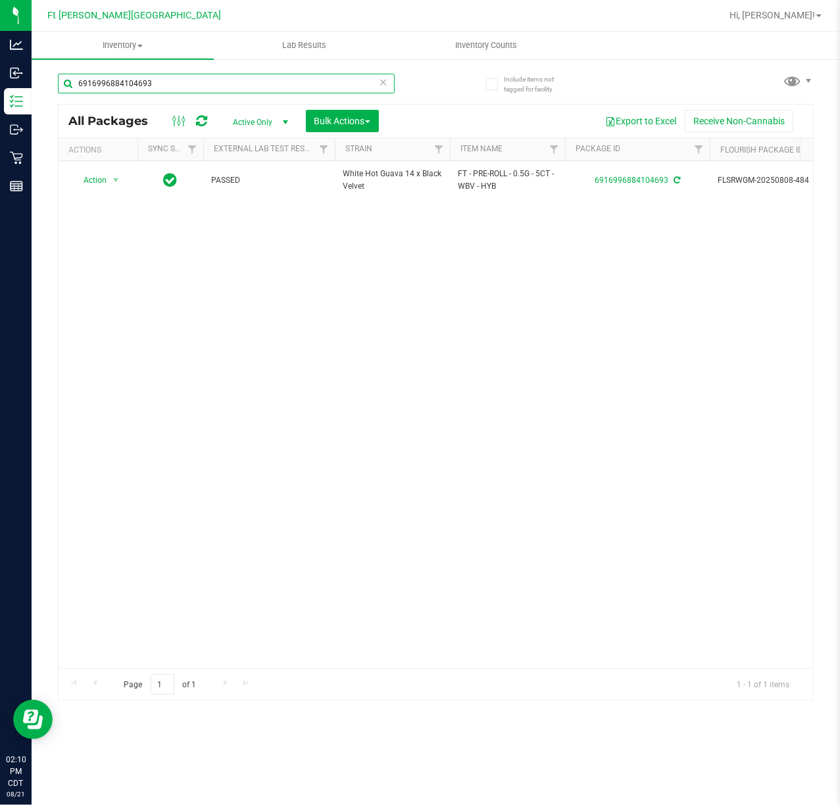
click at [245, 87] on input "6916996884104693" at bounding box center [226, 84] width 337 height 20
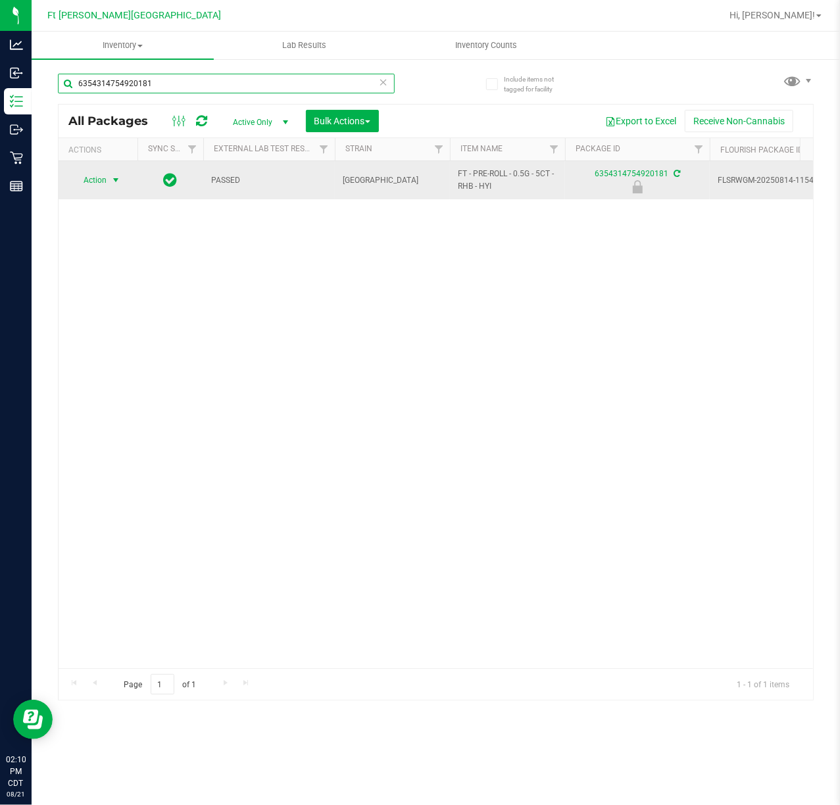
type input "6354314754920181"
click at [104, 183] on span "Action" at bounding box center [90, 180] width 36 height 18
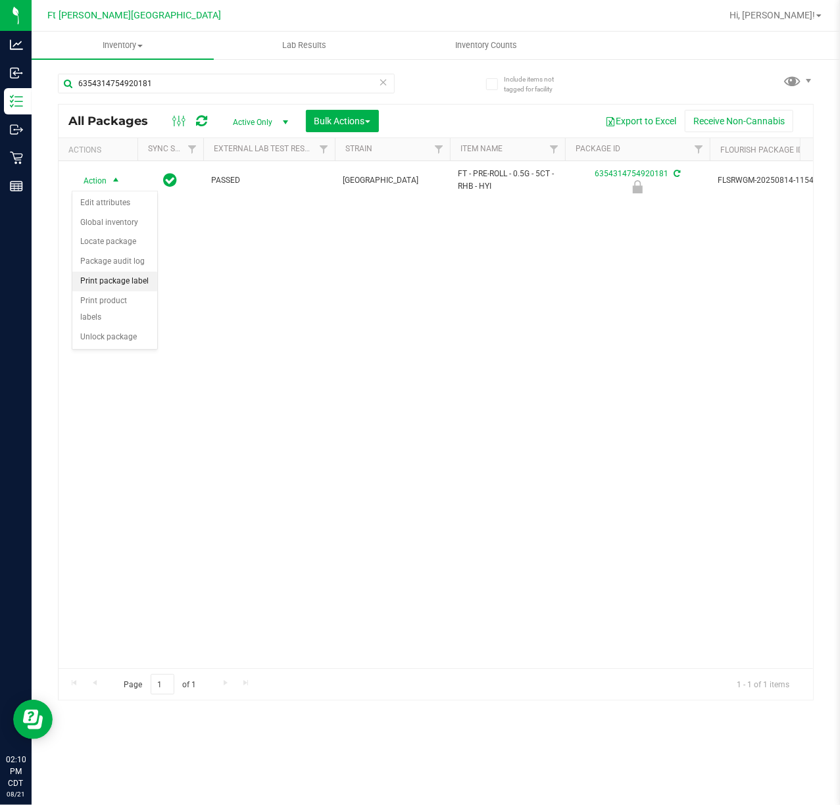
click at [114, 284] on li "Print package label" at bounding box center [114, 282] width 85 height 20
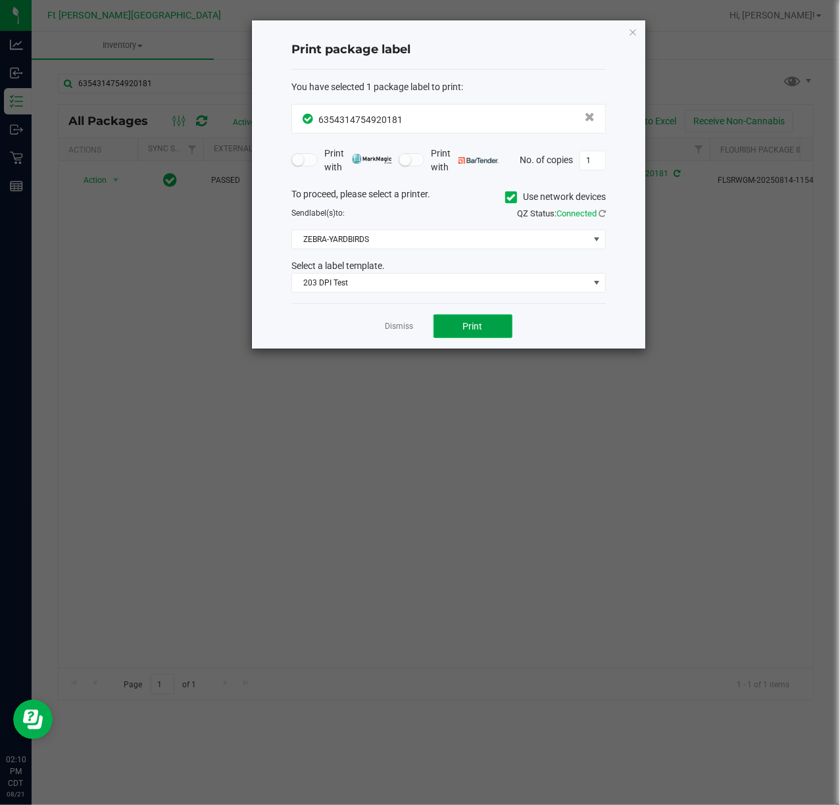
click at [454, 316] on button "Print" at bounding box center [472, 326] width 79 height 24
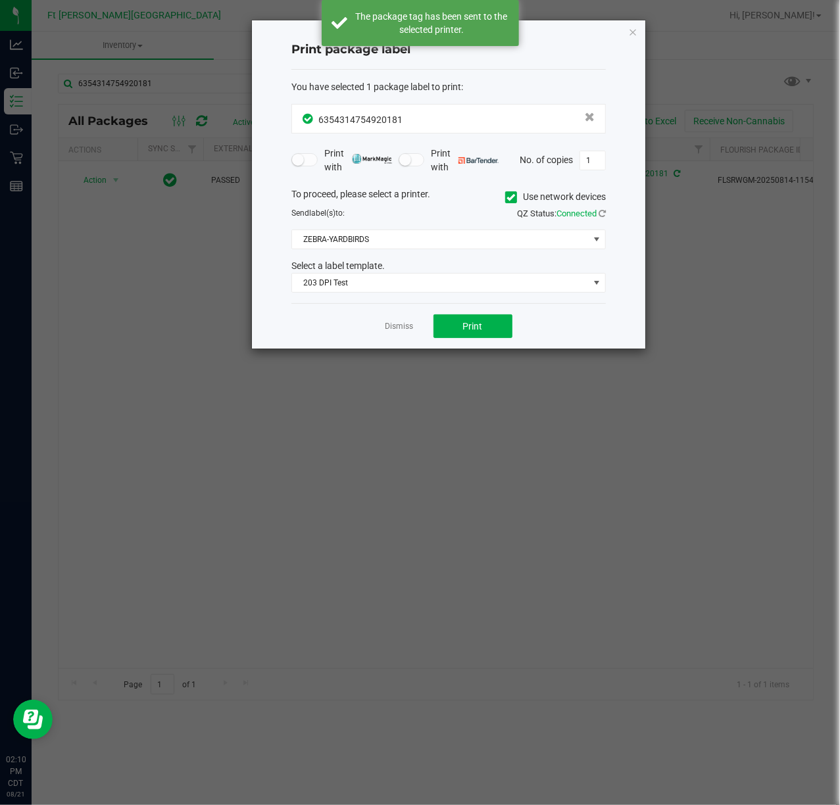
click at [414, 329] on div "Dismiss Print" at bounding box center [448, 325] width 314 height 45
click at [406, 327] on link "Dismiss" at bounding box center [399, 326] width 28 height 11
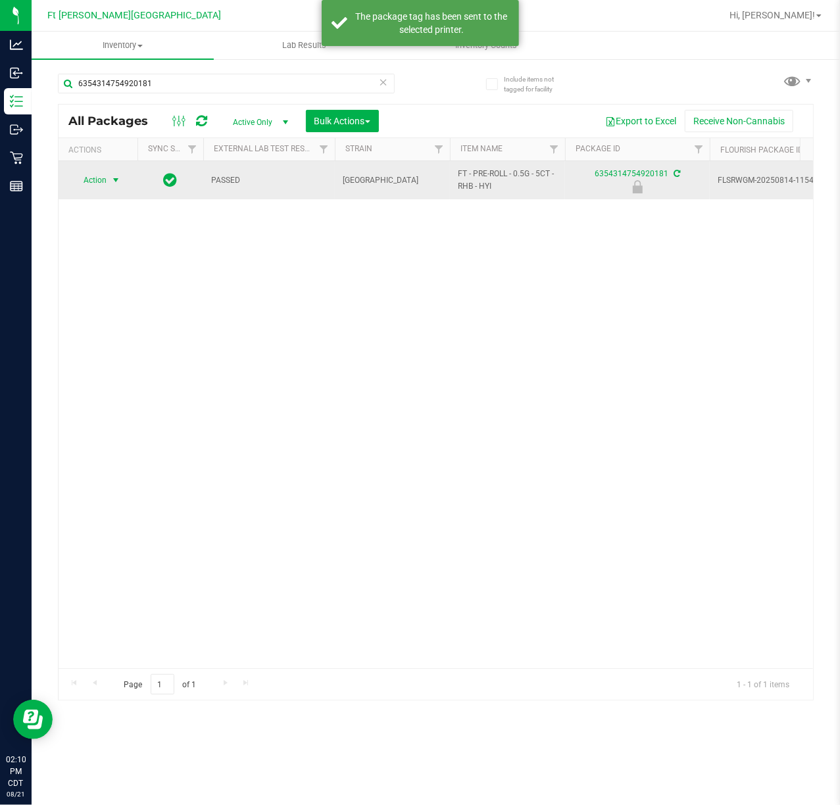
click at [113, 185] on span "select" at bounding box center [115, 180] width 11 height 11
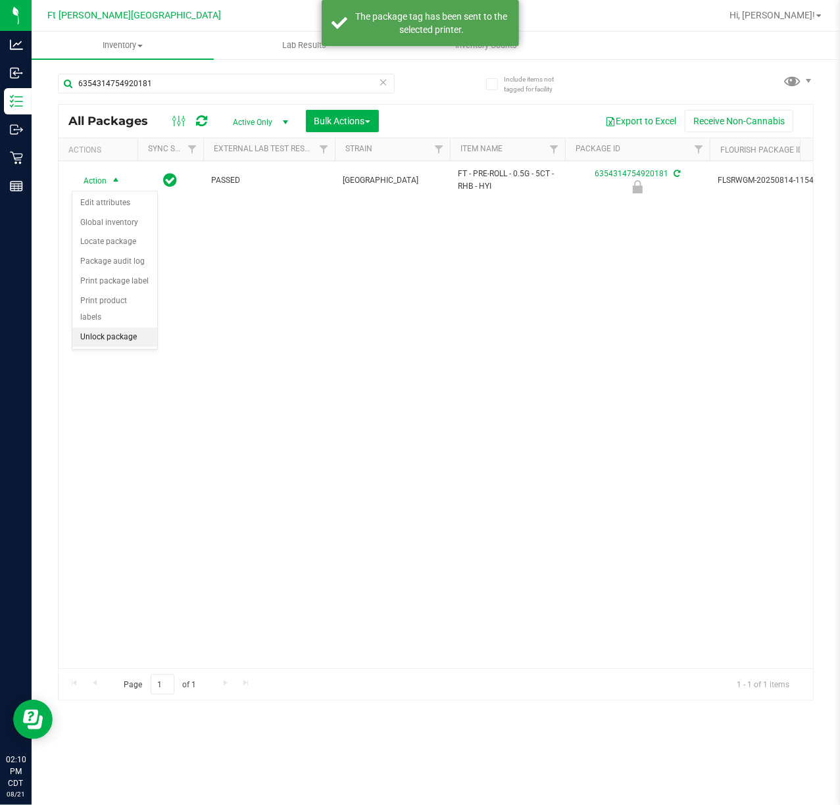
drag, startPoint x: 122, startPoint y: 337, endPoint x: 77, endPoint y: 330, distance: 45.3
click at [117, 337] on li "Unlock package" at bounding box center [114, 337] width 85 height 20
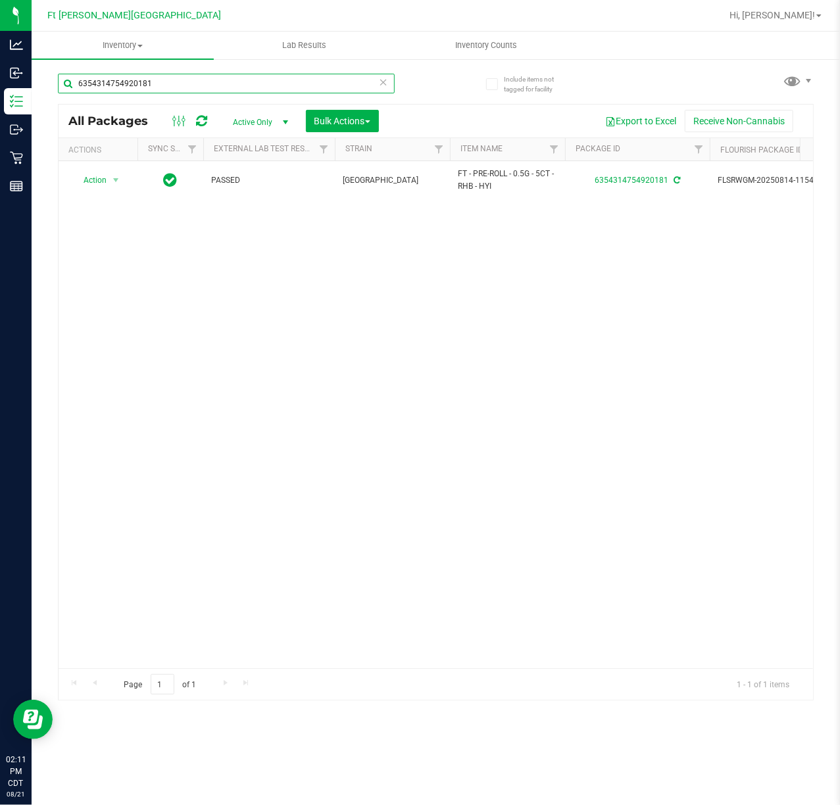
click at [179, 82] on input "6354314754920181" at bounding box center [226, 84] width 337 height 20
click at [180, 83] on input "6354314754920181" at bounding box center [226, 84] width 337 height 20
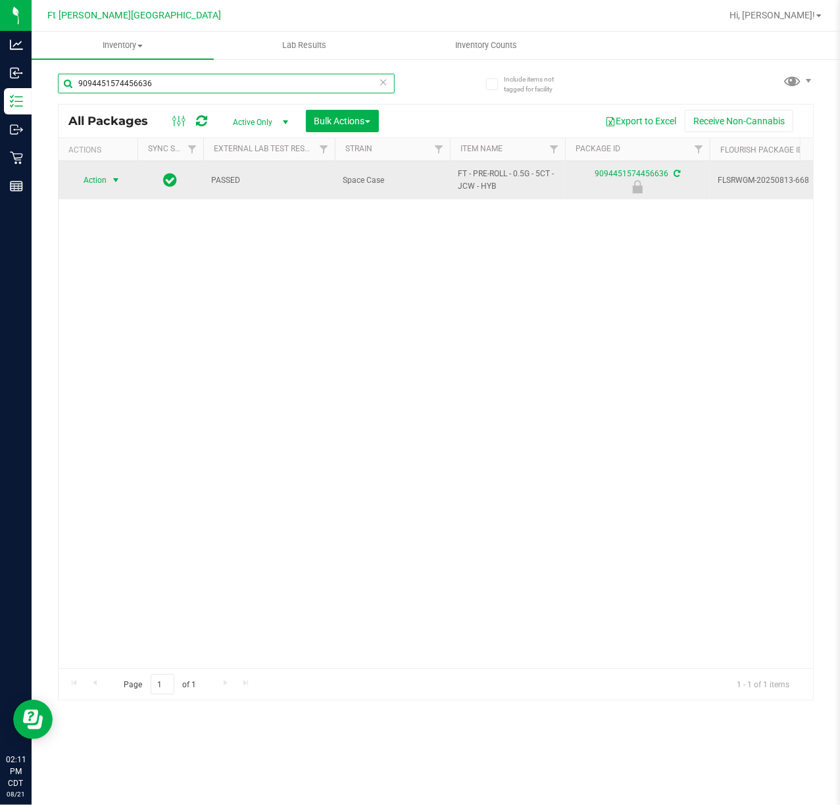
type input "9094451574456636"
click at [121, 183] on span "select" at bounding box center [115, 180] width 11 height 11
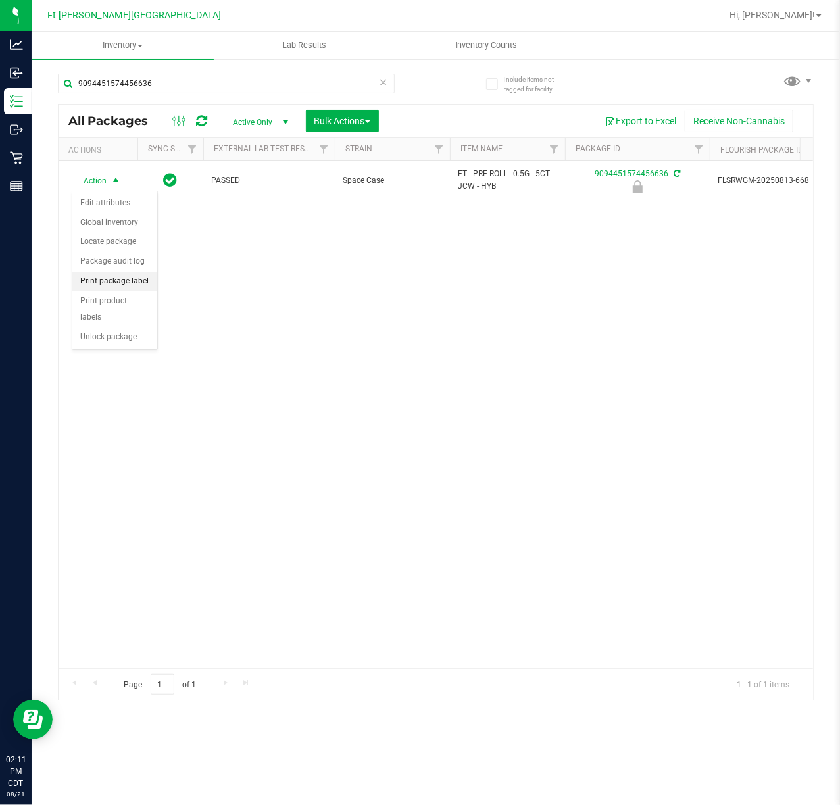
drag, startPoint x: 137, startPoint y: 290, endPoint x: 145, endPoint y: 300, distance: 12.6
click at [140, 291] on li "Print package label" at bounding box center [114, 282] width 85 height 20
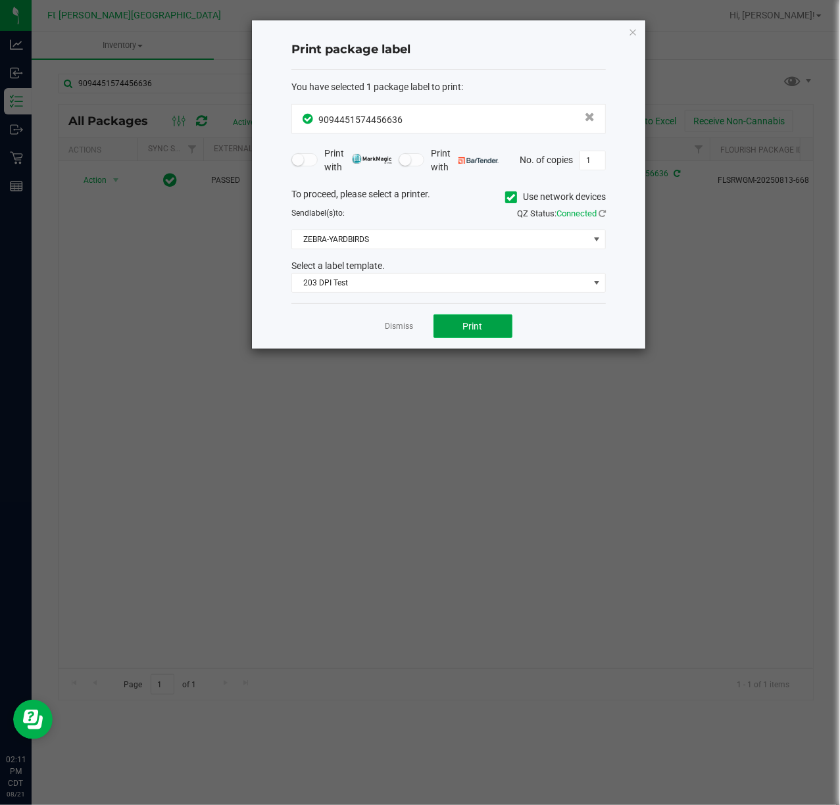
click at [455, 322] on button "Print" at bounding box center [472, 326] width 79 height 24
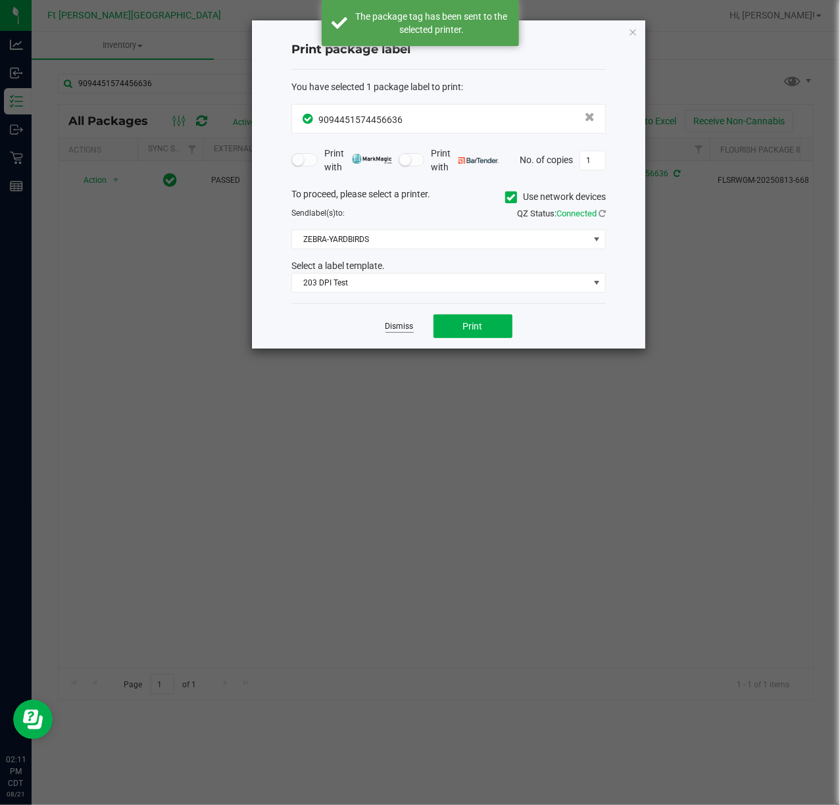
click at [406, 329] on link "Dismiss" at bounding box center [399, 326] width 28 height 11
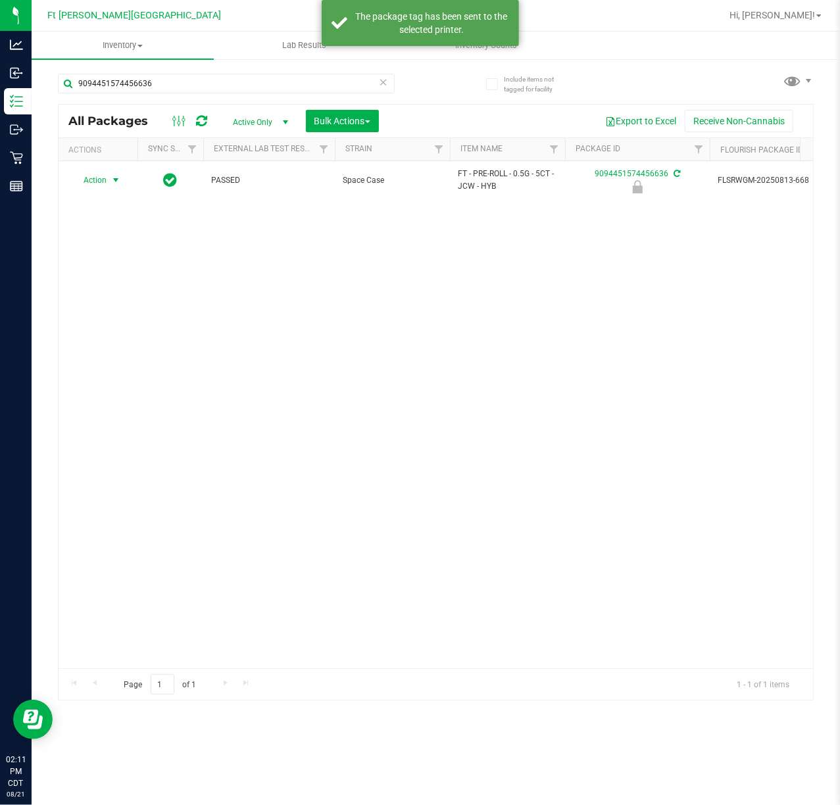
drag, startPoint x: 111, startPoint y: 182, endPoint x: 139, endPoint y: 261, distance: 83.8
click at [111, 183] on span "select" at bounding box center [115, 180] width 11 height 11
click at [112, 340] on li "Unlock package" at bounding box center [114, 337] width 85 height 20
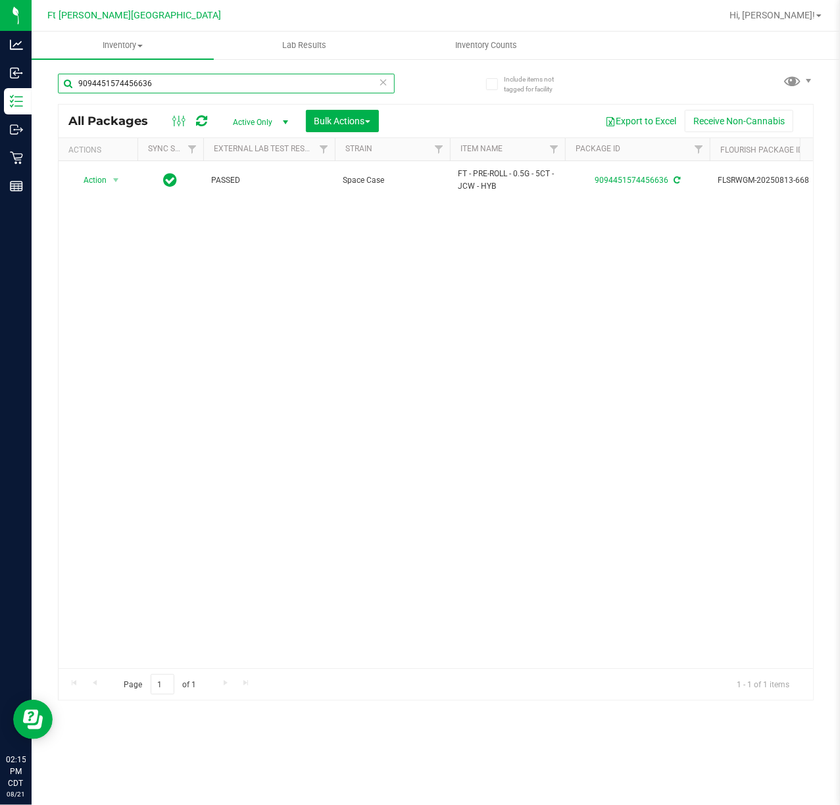
click at [239, 85] on input "9094451574456636" at bounding box center [226, 84] width 337 height 20
click at [239, 84] on input "9094451574456636" at bounding box center [226, 84] width 337 height 20
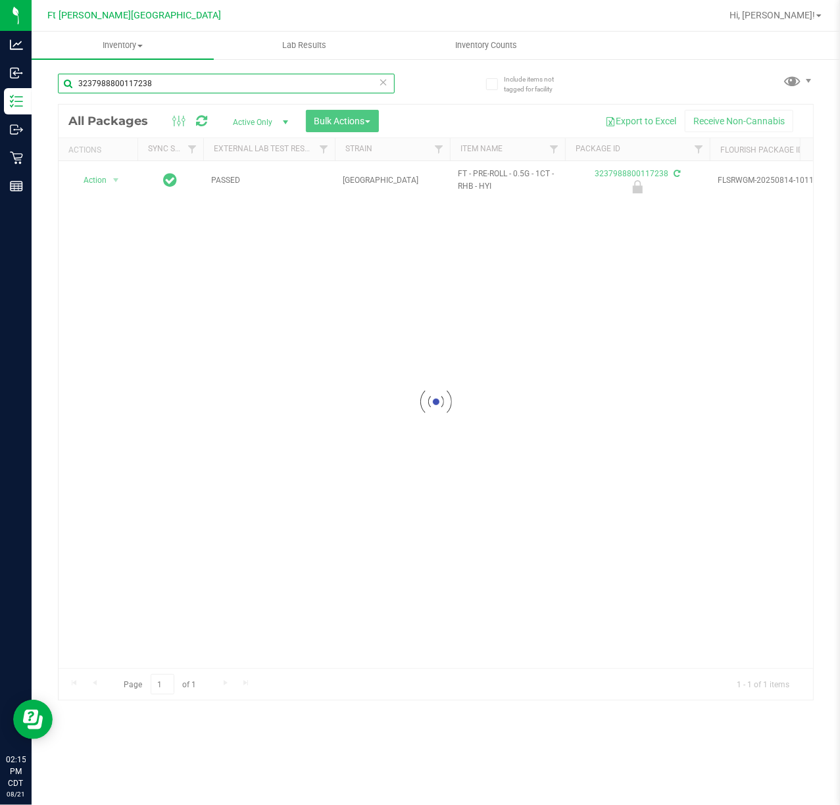
type input "3237988800117238"
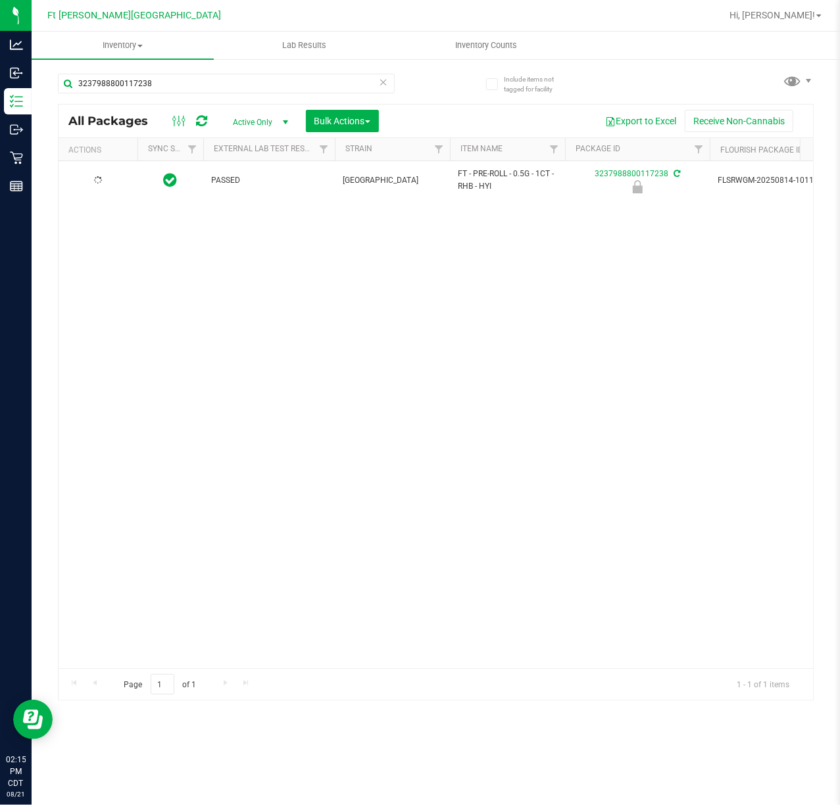
click at [95, 182] on icon at bounding box center [98, 179] width 11 height 11
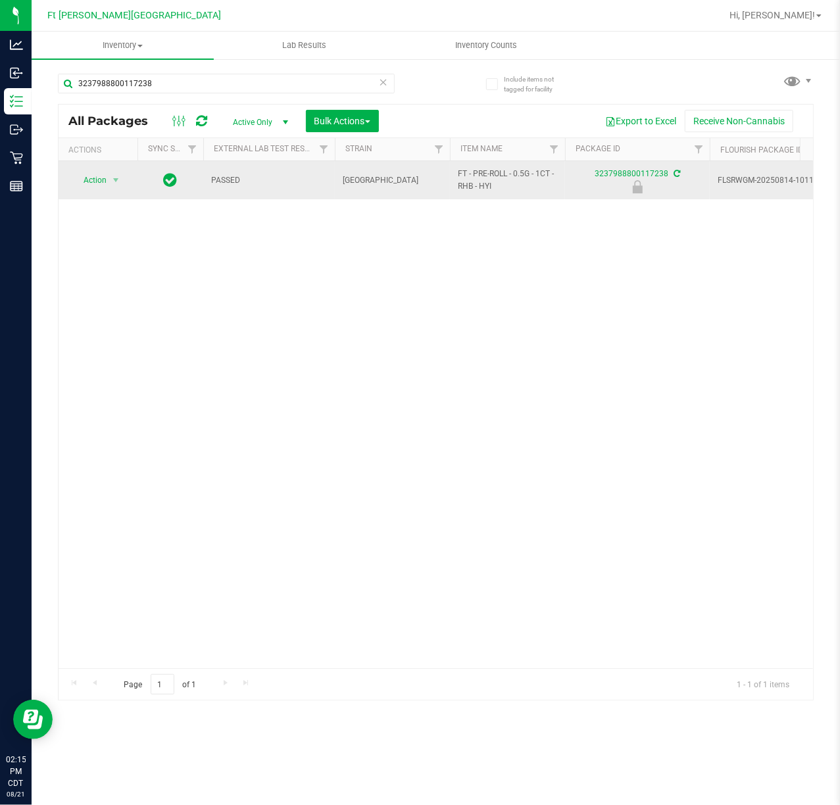
click at [108, 195] on td "Action Action Edit attributes Global inventory Locate package Package audit log…" at bounding box center [98, 180] width 79 height 38
click at [106, 180] on span "Action" at bounding box center [90, 180] width 36 height 18
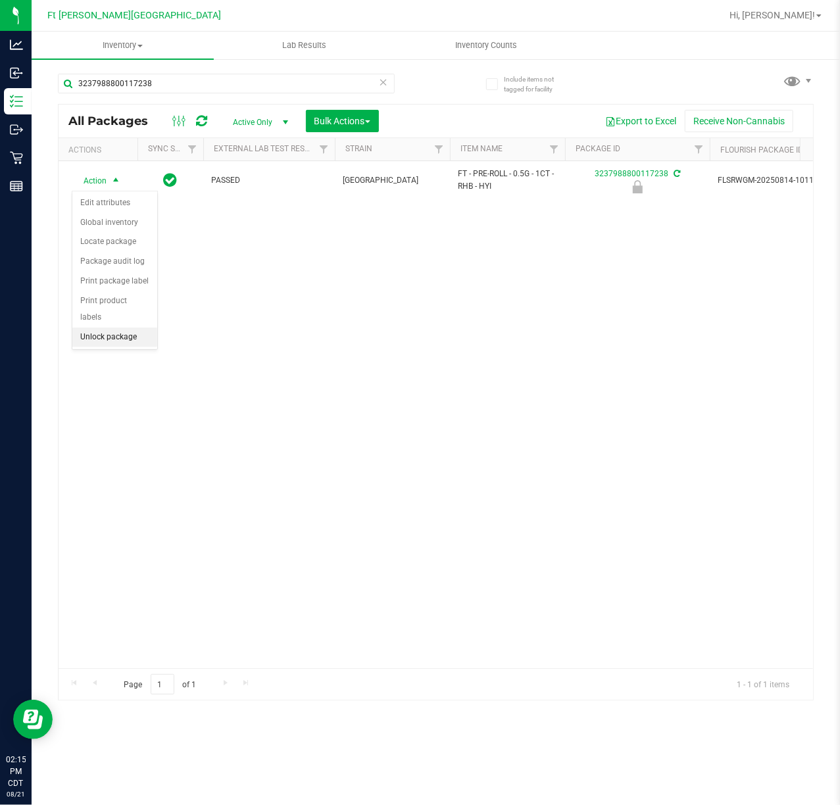
click at [101, 342] on li "Unlock package" at bounding box center [114, 337] width 85 height 20
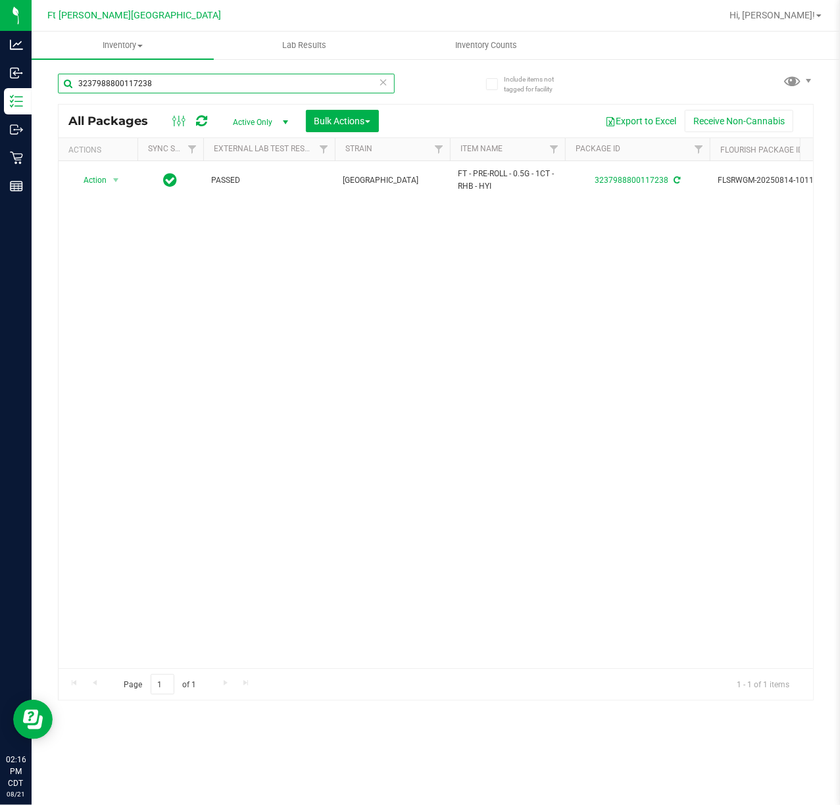
click at [172, 89] on input "3237988800117238" at bounding box center [226, 84] width 337 height 20
click at [174, 89] on input "3237988800117238" at bounding box center [226, 84] width 337 height 20
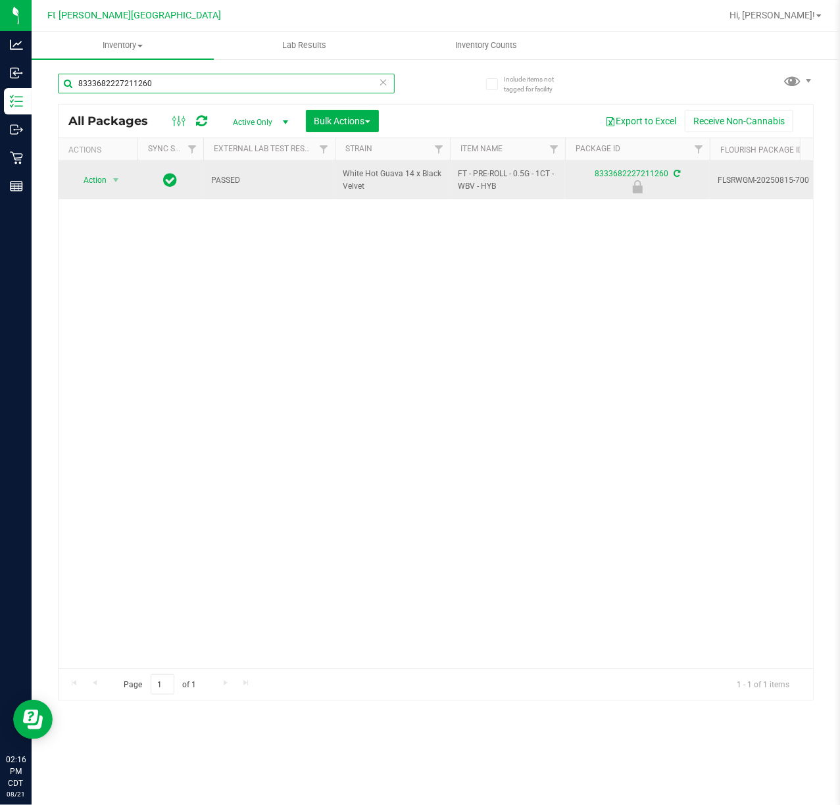
type input "8333682227211260"
click at [80, 175] on span "Action" at bounding box center [90, 180] width 36 height 18
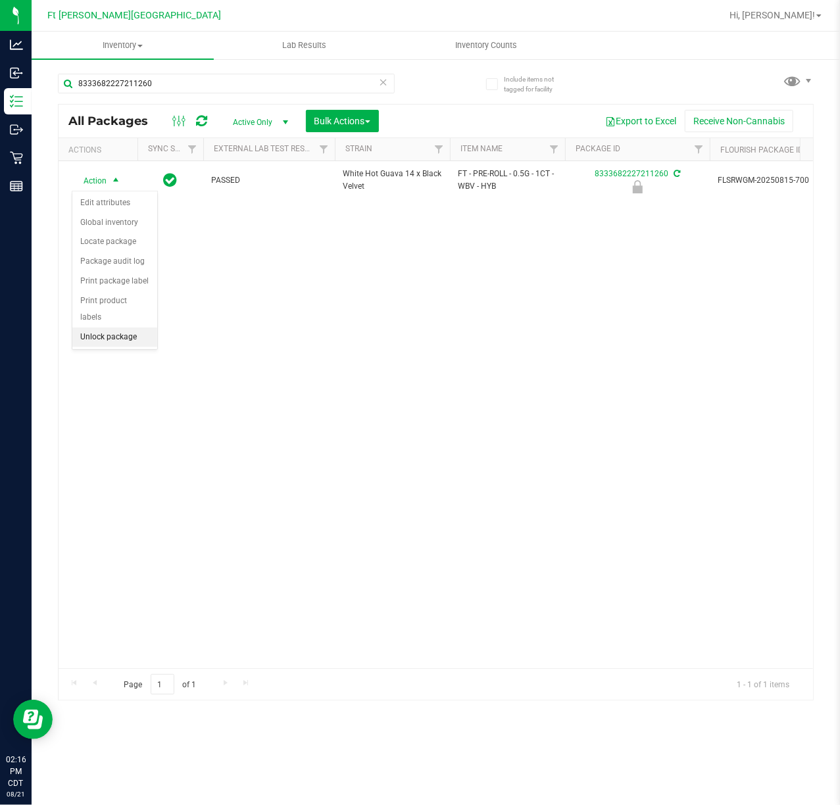
click at [106, 337] on li "Unlock package" at bounding box center [114, 337] width 85 height 20
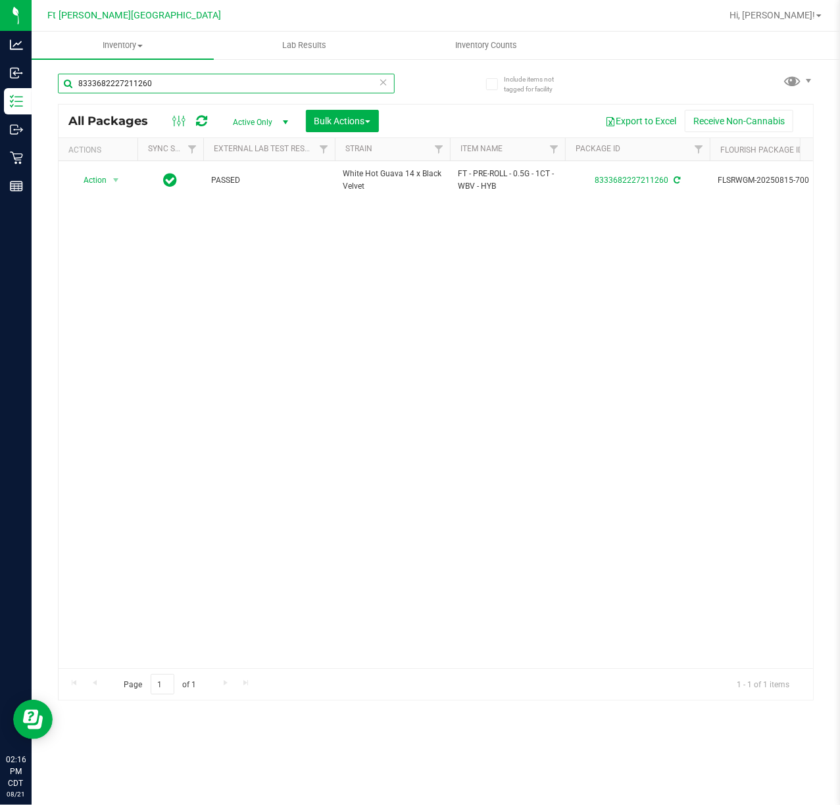
click at [189, 87] on input "8333682227211260" at bounding box center [226, 84] width 337 height 20
click at [191, 87] on input "8333682227211260" at bounding box center [226, 84] width 337 height 20
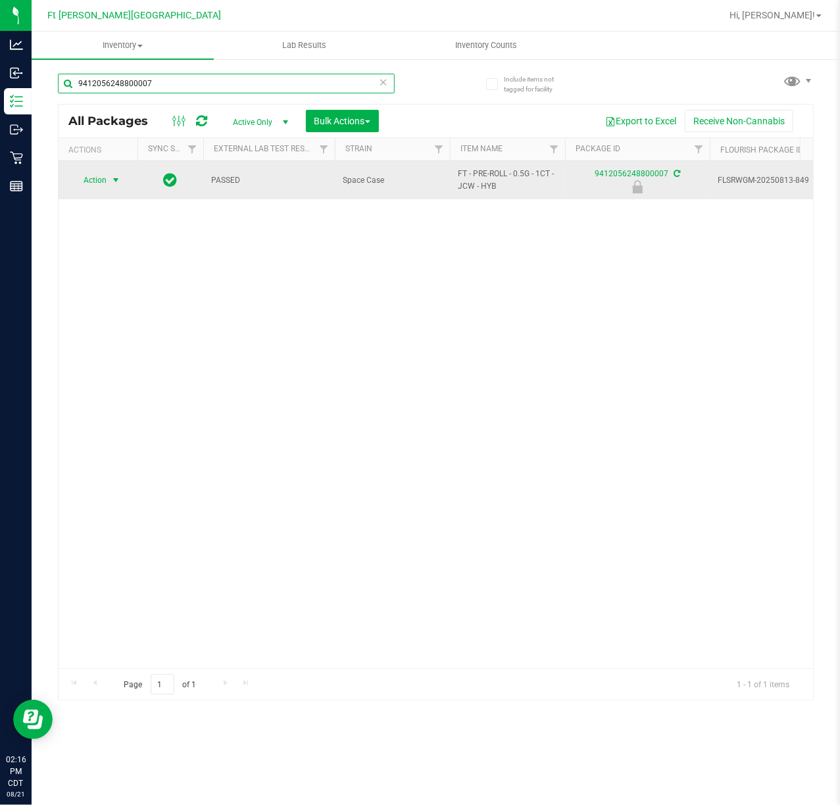
type input "9412056248800007"
click at [99, 182] on span "Action" at bounding box center [90, 180] width 36 height 18
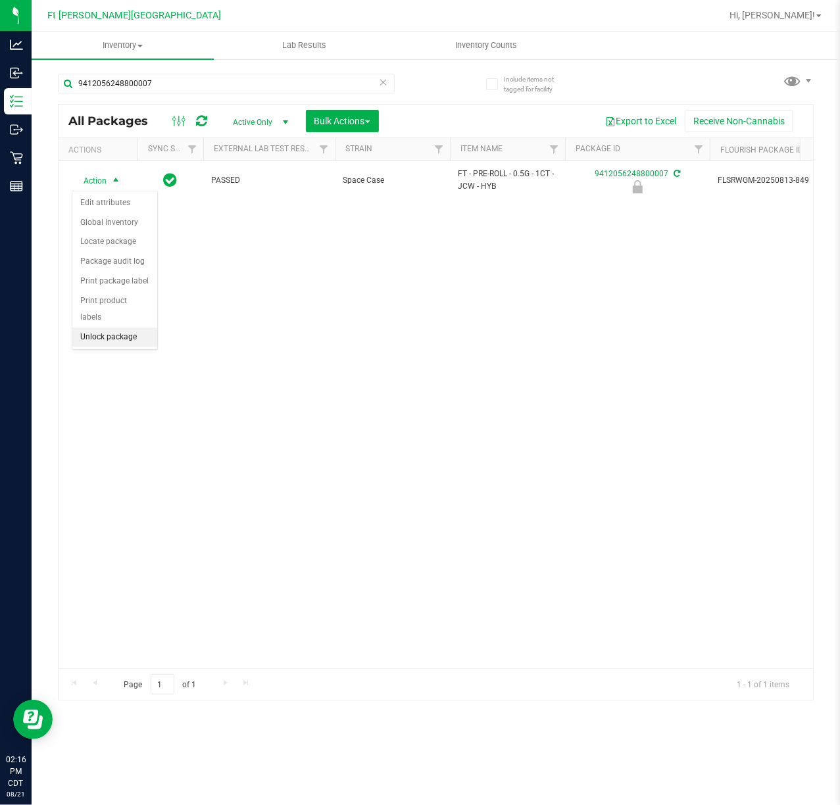
click at [97, 340] on li "Unlock package" at bounding box center [114, 337] width 85 height 20
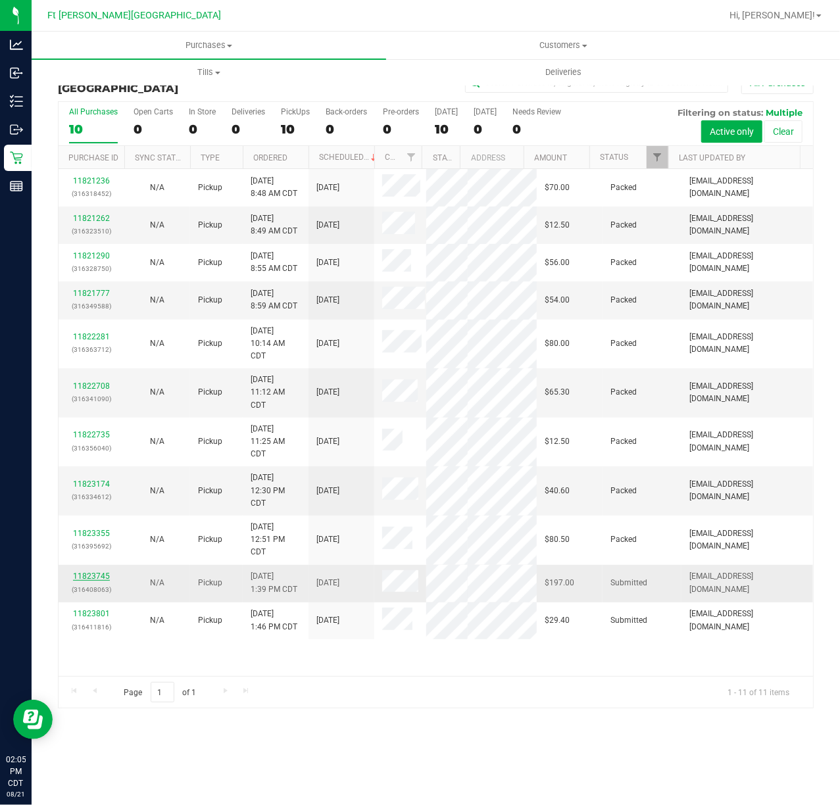
click at [78, 571] on link "11823745" at bounding box center [91, 575] width 37 height 9
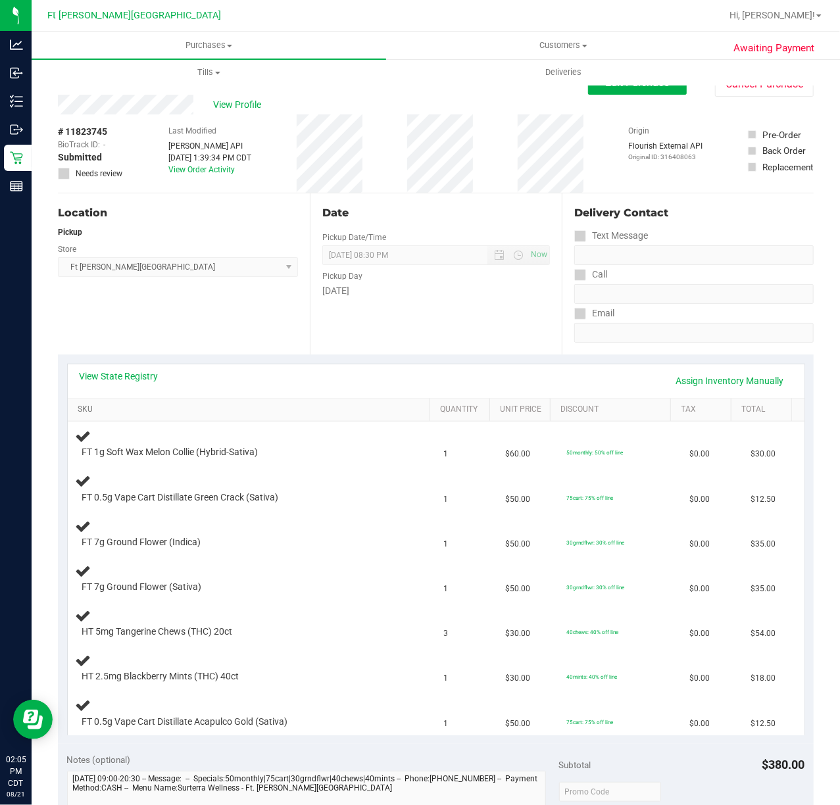
click at [88, 411] on link "SKU" at bounding box center [251, 409] width 347 height 11
click at [108, 377] on link "View State Registry" at bounding box center [119, 376] width 79 height 13
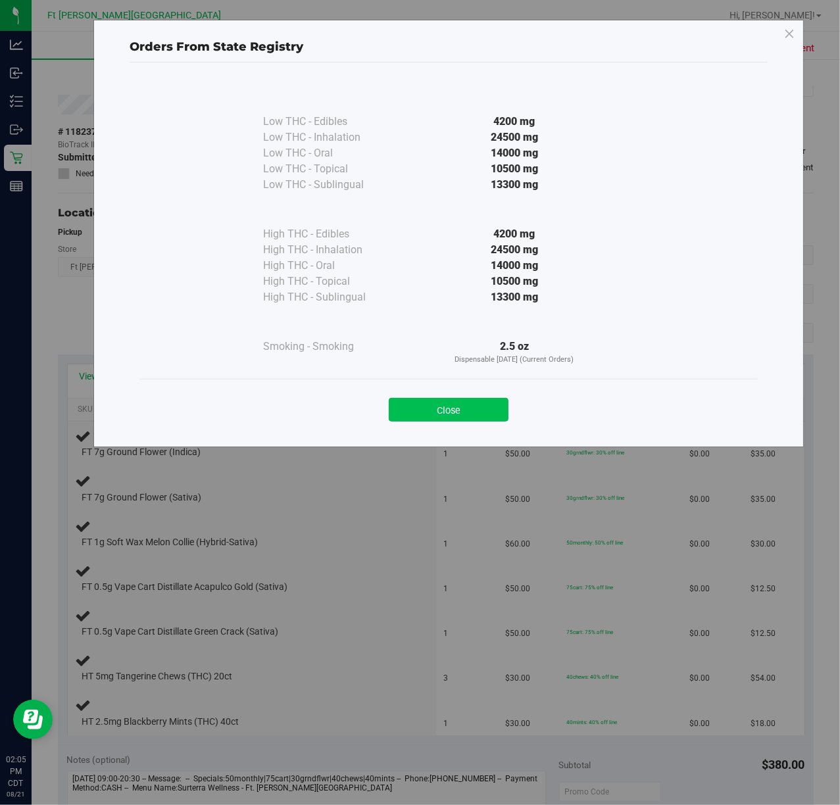
click at [464, 408] on button "Close" at bounding box center [449, 410] width 120 height 24
